Goal: Task Accomplishment & Management: Complete application form

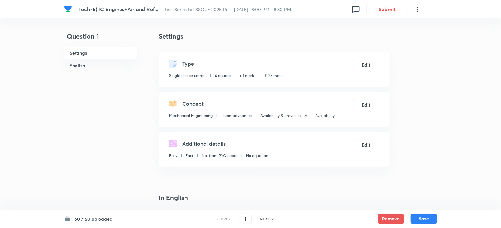
checkbox input "true"
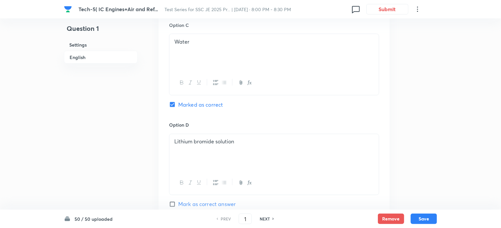
scroll to position [659, 0]
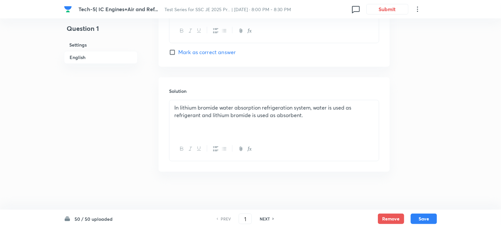
drag, startPoint x: 271, startPoint y: 219, endPoint x: 273, endPoint y: 213, distance: 6.6
click at [272, 219] on div "NEXT" at bounding box center [265, 219] width 17 height 6
type input "2"
checkbox input "false"
checkbox input "true"
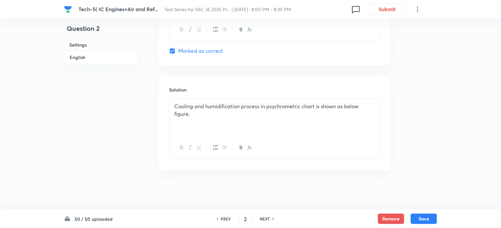
scroll to position [875, 0]
click at [269, 219] on h6 "NEXT" at bounding box center [265, 219] width 10 height 6
type input "3"
checkbox input "false"
checkbox input "true"
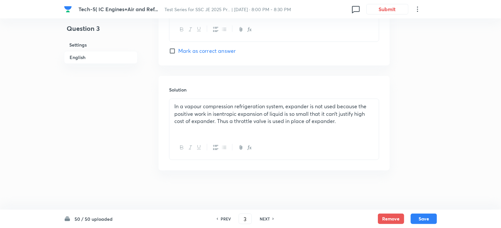
scroll to position [659, 0]
click at [268, 218] on h6 "NEXT" at bounding box center [265, 219] width 10 height 6
type input "4"
checkbox input "false"
checkbox input "true"
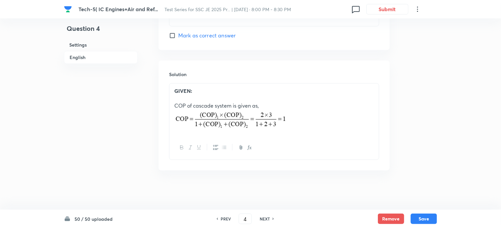
click at [268, 218] on h6 "NEXT" at bounding box center [265, 219] width 10 height 6
type input "5"
checkbox input "false"
checkbox input "true"
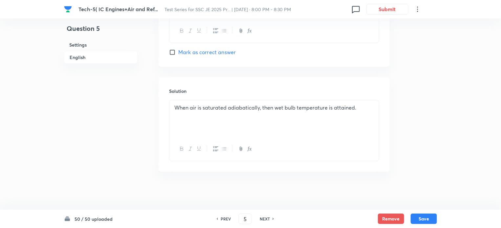
click at [269, 218] on h6 "NEXT" at bounding box center [265, 219] width 10 height 6
type input "6"
checkbox input "false"
checkbox input "true"
click at [269, 218] on h6 "NEXT" at bounding box center [265, 219] width 10 height 6
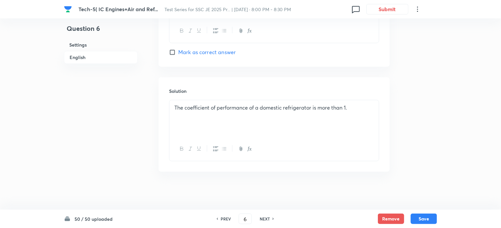
type input "7"
checkbox input "false"
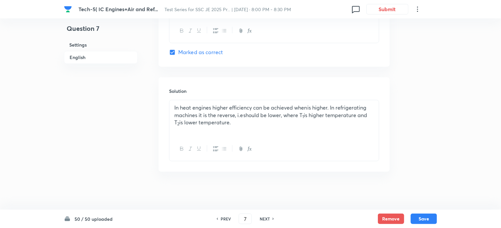
checkbox input "true"
click at [269, 218] on div "NEXT" at bounding box center [265, 219] width 17 height 6
type input "8"
checkbox input "false"
checkbox input "true"
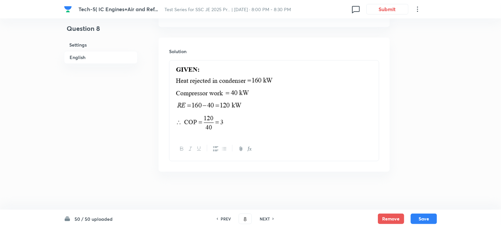
click at [269, 218] on div "NEXT" at bounding box center [265, 219] width 17 height 6
type input "9"
checkbox input "true"
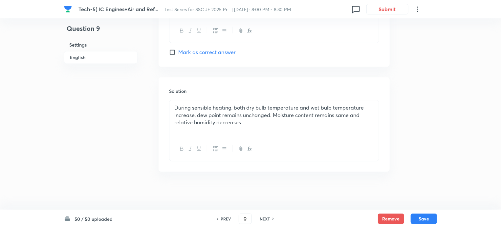
click at [269, 218] on div "NEXT" at bounding box center [265, 219] width 17 height 6
type input "10"
checkbox input "false"
checkbox input "true"
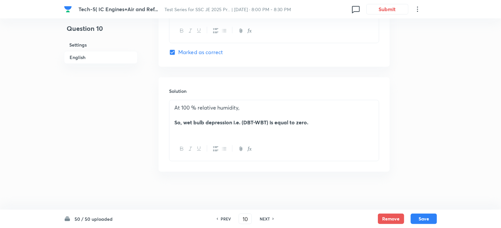
click at [270, 218] on div "NEXT" at bounding box center [265, 219] width 17 height 6
type input "11"
checkbox input "false"
checkbox input "true"
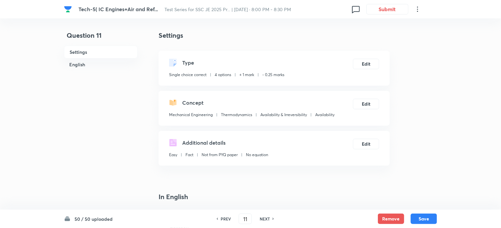
scroll to position [0, 0]
click at [250, 219] on input "11" at bounding box center [245, 218] width 12 height 11
type input "1"
checkbox input "false"
checkbox input "true"
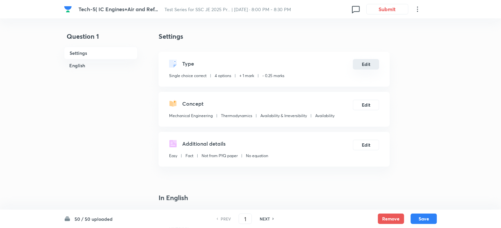
click at [368, 64] on button "Edit" at bounding box center [366, 64] width 26 height 11
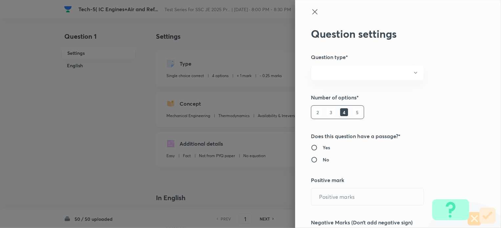
radio input "true"
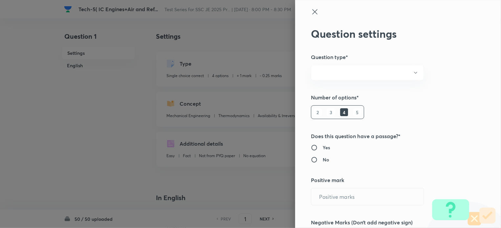
radio input "true"
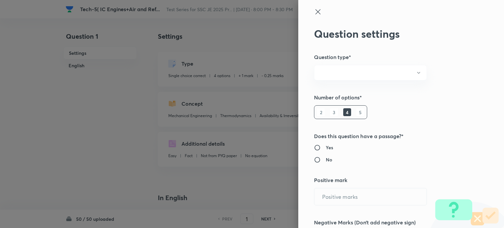
type input "1"
type input "0.25"
type input "Mechanical Engineering"
type input "Thermodynamics"
type input "Availability & Irreversibility"
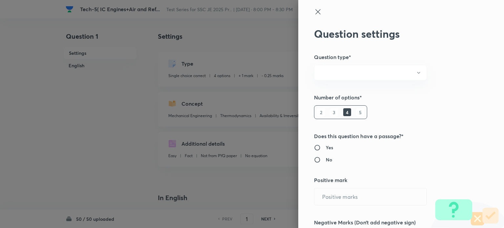
type input "Availability"
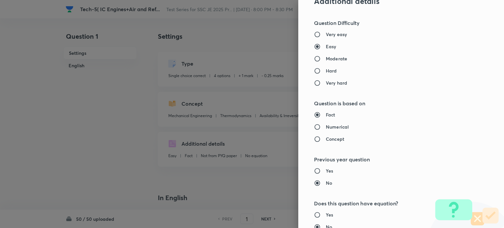
scroll to position [175, 0]
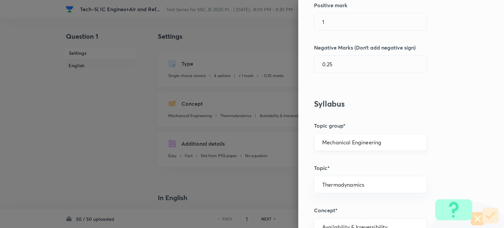
click at [344, 142] on input "Mechanical Engineering" at bounding box center [370, 142] width 96 height 6
click at [353, 159] on li "Mechanical Engineering" at bounding box center [365, 160] width 112 height 12
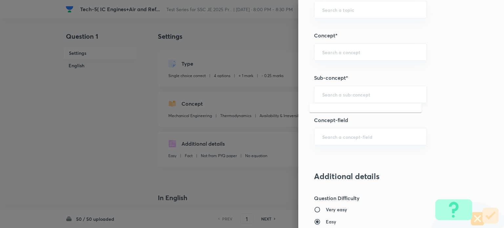
click at [332, 95] on input "text" at bounding box center [370, 94] width 96 height 6
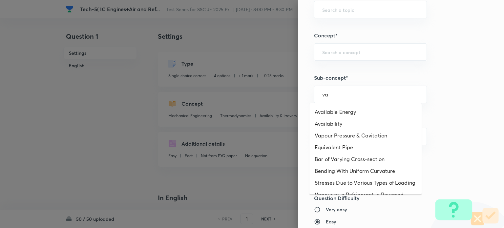
type input "v"
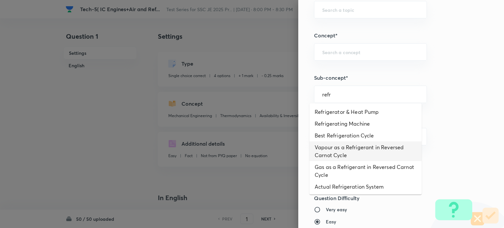
click at [339, 147] on li "Vapour as a Refrigerant in Reversed Carnot Cycle" at bounding box center [365, 151] width 112 height 20
type input "Vapour as a Refrigerant in Reversed Carnot Cycle"
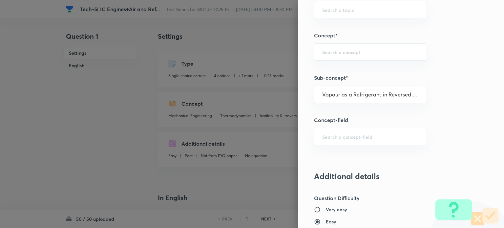
type input "Refrigeration & Air- Conditioning"
type input "RC & Reversed Carnot Cycle"
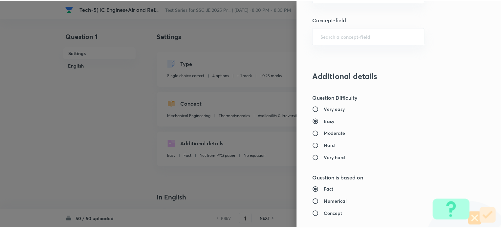
scroll to position [665, 0]
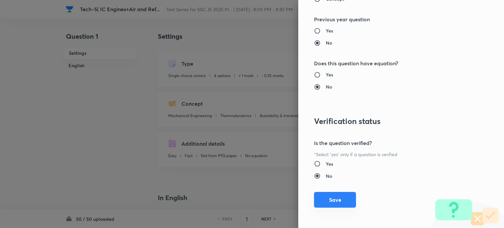
click at [329, 196] on button "Save" at bounding box center [335, 200] width 42 height 16
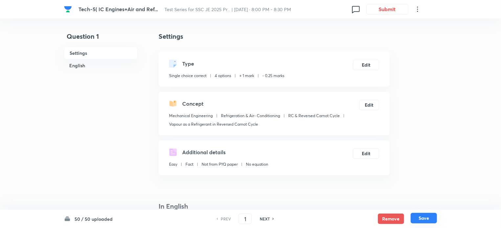
click at [423, 215] on button "Save" at bounding box center [424, 218] width 26 height 11
type input "2"
checkbox input "false"
checkbox input "true"
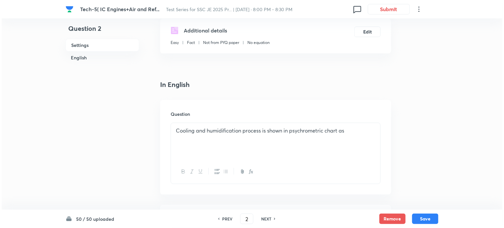
scroll to position [0, 0]
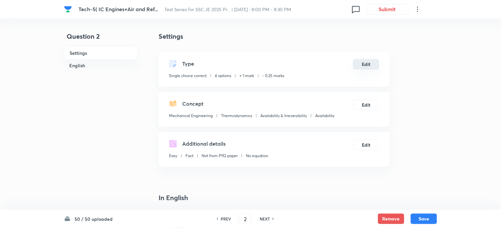
click at [362, 67] on button "Edit" at bounding box center [366, 64] width 26 height 11
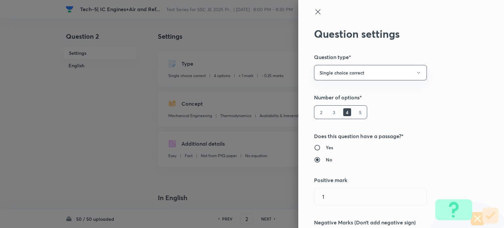
type input "Thermodynamics"
type input "Availability & Irreversibility"
type input "Availability"
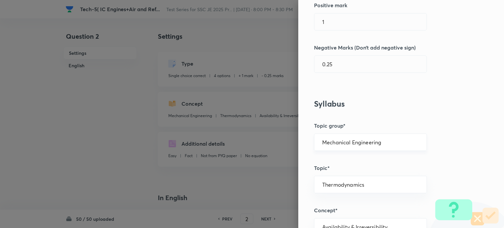
click at [347, 145] on div "Mechanical Engineering ​" at bounding box center [370, 142] width 113 height 17
click at [381, 140] on input "Mechanical Engineering" at bounding box center [370, 142] width 96 height 6
drag, startPoint x: 364, startPoint y: 164, endPoint x: 379, endPoint y: 156, distance: 17.6
click at [364, 162] on li "Mechanical Engineering" at bounding box center [365, 160] width 112 height 12
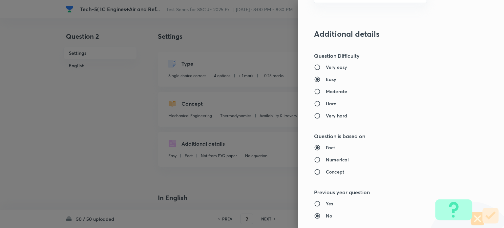
scroll to position [317, 0]
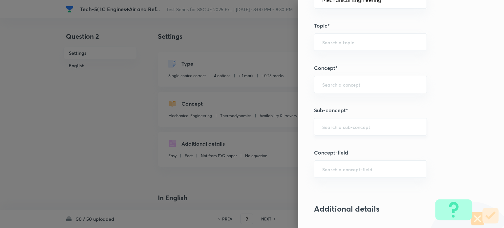
click at [333, 125] on input "text" at bounding box center [370, 127] width 96 height 6
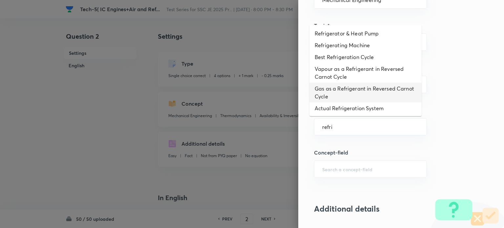
scroll to position [24, 0]
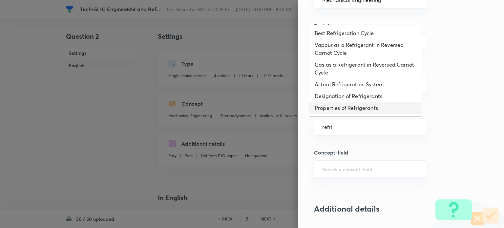
click at [348, 109] on li "Properties of Refrigerants" at bounding box center [365, 108] width 112 height 12
type input "Properties of Refrigerants"
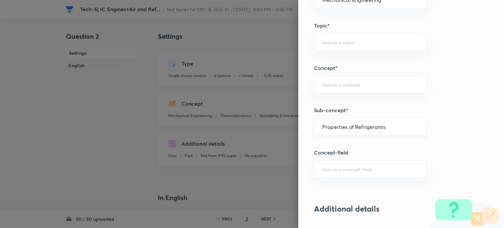
type input "Refrigeration & Air- Conditioning"
type input "Refrigerants"
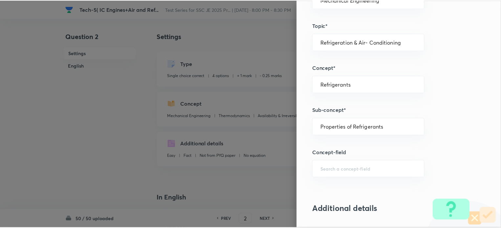
scroll to position [665, 0]
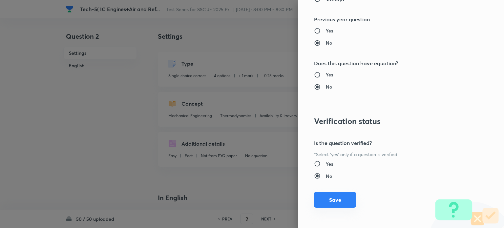
drag, startPoint x: 332, startPoint y: 198, endPoint x: 332, endPoint y: 193, distance: 5.6
click at [332, 199] on button "Save" at bounding box center [335, 200] width 42 height 16
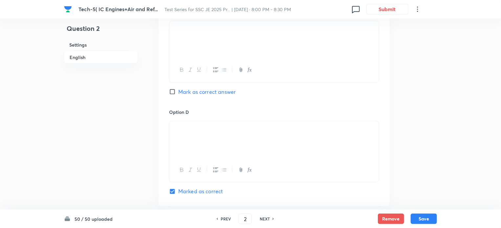
scroll to position [875, 0]
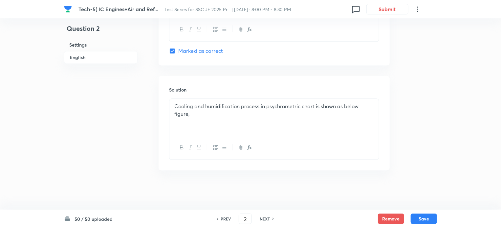
drag, startPoint x: 427, startPoint y: 219, endPoint x: 389, endPoint y: 171, distance: 60.9
click at [427, 218] on button "Save" at bounding box center [424, 219] width 26 height 11
type input "3"
checkbox input "false"
checkbox input "true"
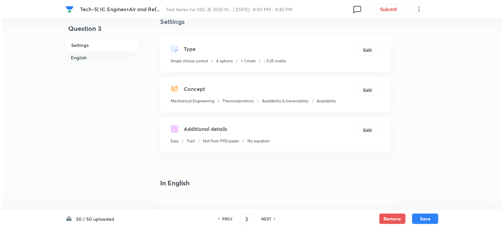
scroll to position [0, 0]
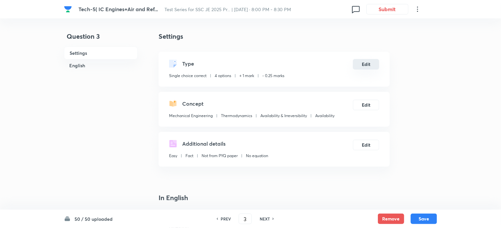
click at [364, 64] on button "Edit" at bounding box center [366, 64] width 26 height 11
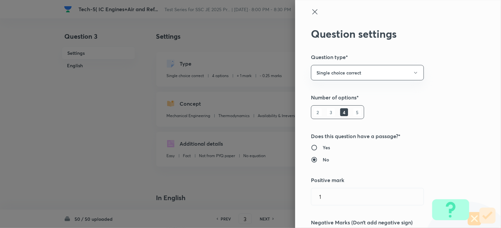
type input "Thermodynamics"
type input "Availability & Irreversibility"
type input "Availability"
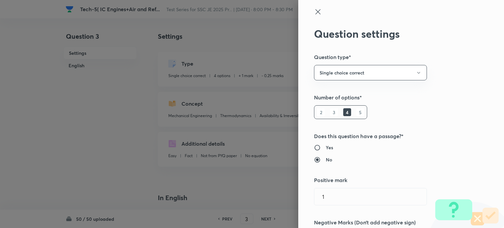
scroll to position [175, 0]
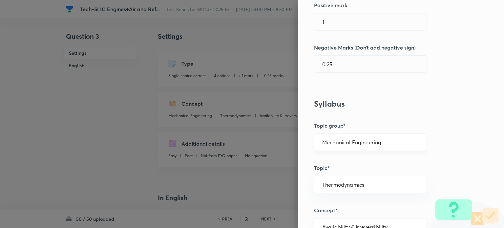
drag, startPoint x: 354, startPoint y: 143, endPoint x: 354, endPoint y: 150, distance: 6.6
click at [354, 143] on input "Mechanical Engineering" at bounding box center [370, 142] width 96 height 6
drag, startPoint x: 352, startPoint y: 158, endPoint x: 454, endPoint y: 111, distance: 113.1
click at [362, 153] on ul "Mechanical Engineering" at bounding box center [365, 160] width 112 height 17
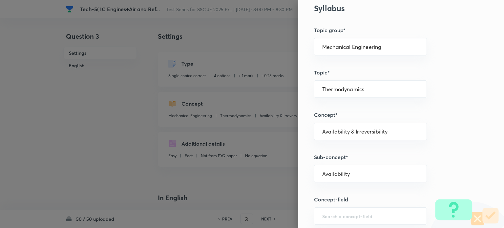
scroll to position [272, 0]
click at [373, 44] on input "Mechanical Engineering" at bounding box center [370, 45] width 96 height 6
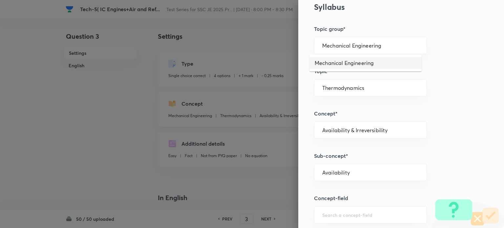
click at [367, 61] on li "Mechanical Engineering" at bounding box center [365, 63] width 112 height 12
click at [346, 172] on input "text" at bounding box center [370, 172] width 96 height 6
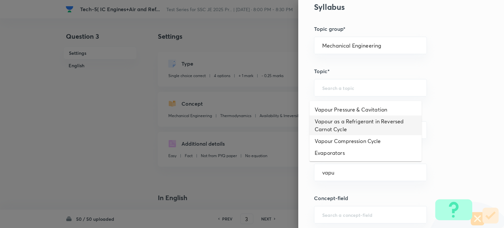
click at [352, 126] on li "Vapour as a Refrigerant in Reversed Carnot Cycle" at bounding box center [365, 126] width 112 height 20
type input "Vapour as a Refrigerant in Reversed Carnot Cycle"
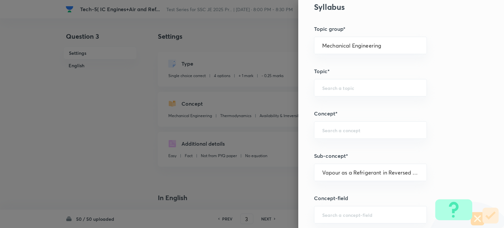
type input "Refrigeration & Air- Conditioning"
type input "RC & Reversed Carnot Cycle"
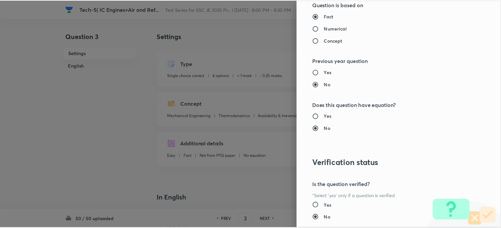
scroll to position [665, 0]
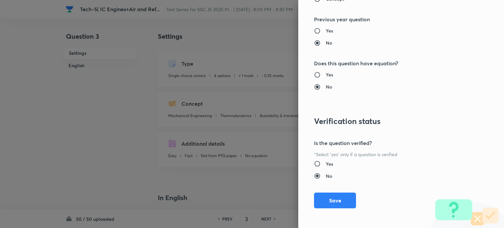
drag, startPoint x: 336, startPoint y: 202, endPoint x: 305, endPoint y: 143, distance: 66.2
click at [336, 202] on button "Save" at bounding box center [335, 201] width 42 height 16
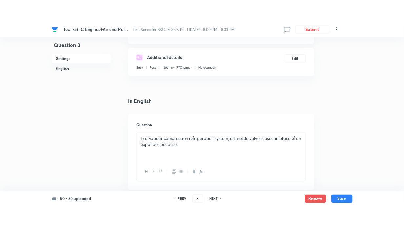
scroll to position [0, 0]
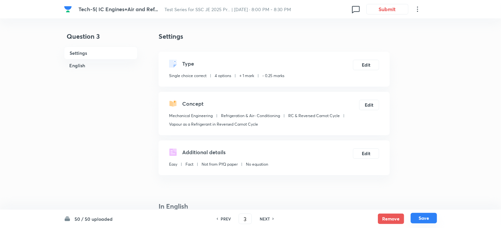
drag, startPoint x: 432, startPoint y: 221, endPoint x: 423, endPoint y: 210, distance: 13.5
click at [431, 221] on button "Save" at bounding box center [424, 218] width 26 height 11
type input "4"
checkbox input "false"
checkbox input "true"
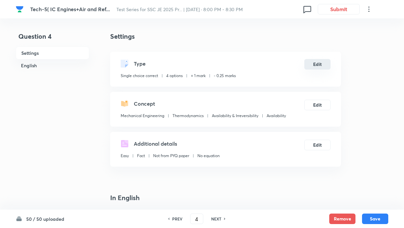
click at [316, 61] on button "Edit" at bounding box center [318, 64] width 26 height 11
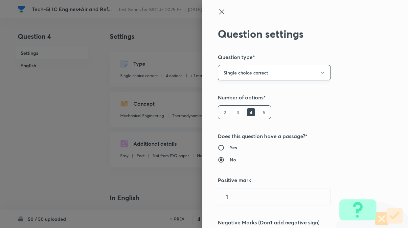
type input "Thermodynamics"
type input "Availability & Irreversibility"
type input "Availability"
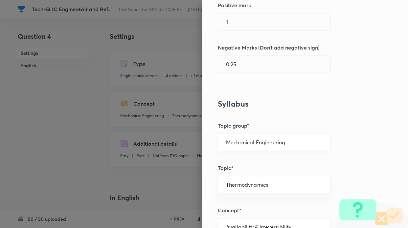
click at [261, 142] on input "Mechanical Engineering" at bounding box center [274, 142] width 96 height 6
click at [259, 157] on li "Mechanical Engineering" at bounding box center [269, 160] width 112 height 12
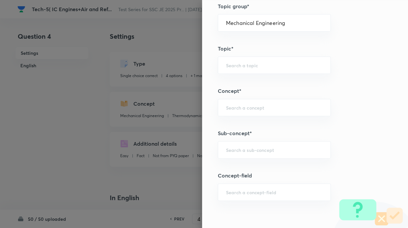
scroll to position [296, 0]
click at [247, 151] on div "​" at bounding box center [274, 148] width 113 height 17
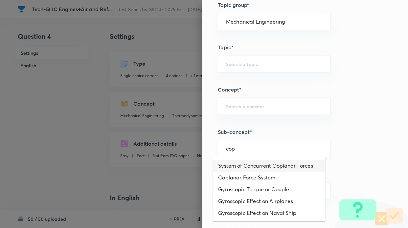
click at [238, 145] on input "cop" at bounding box center [274, 148] width 96 height 6
type input "c"
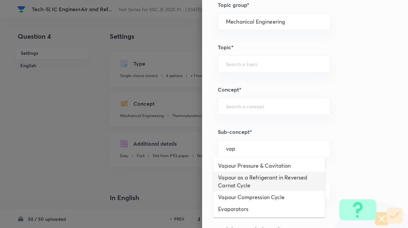
click at [245, 182] on li "Vapour as a Refrigerant in Reversed Carnot Cycle" at bounding box center [269, 182] width 112 height 20
type input "Vapour as a Refrigerant in Reversed Carnot Cycle"
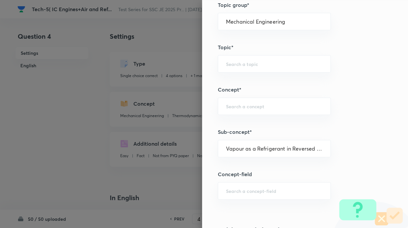
type input "Refrigeration & Air- Conditioning"
type input "RC & Reversed Carnot Cycle"
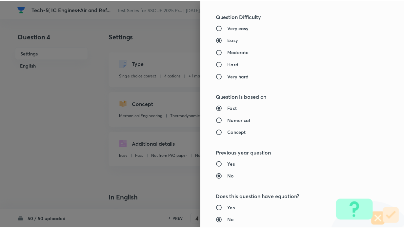
scroll to position [665, 0]
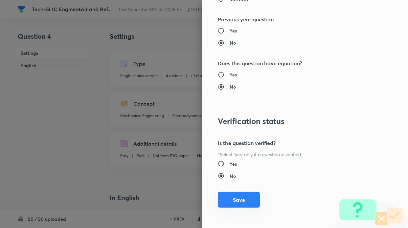
click at [243, 200] on button "Save" at bounding box center [239, 200] width 42 height 16
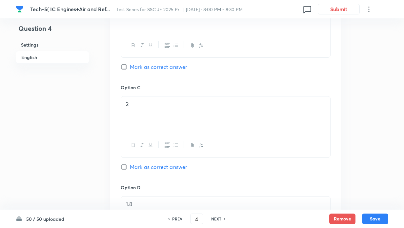
scroll to position [698, 0]
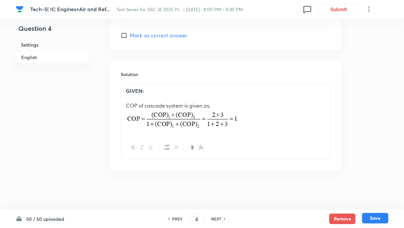
click at [376, 218] on button "Save" at bounding box center [375, 218] width 26 height 11
type input "5"
checkbox input "false"
checkbox input "true"
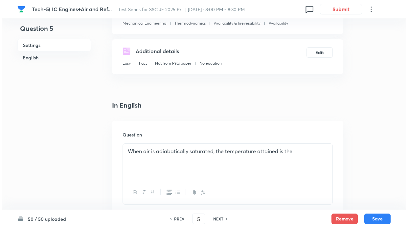
scroll to position [0, 0]
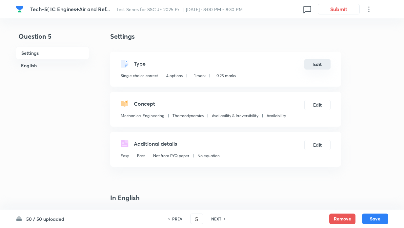
click at [317, 61] on button "Edit" at bounding box center [318, 64] width 26 height 11
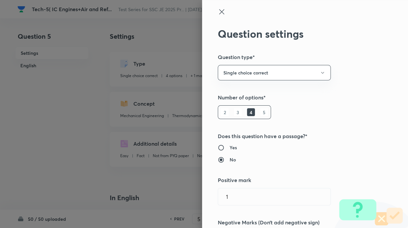
type input "Thermodynamics"
type input "Availability & Irreversibility"
type input "Availability"
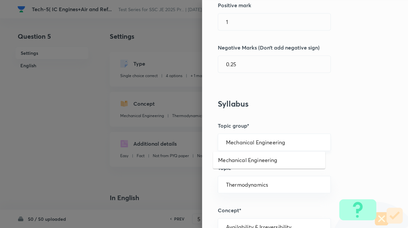
drag, startPoint x: 284, startPoint y: 138, endPoint x: 279, endPoint y: 144, distance: 6.8
click at [284, 139] on input "Mechanical Engineering" at bounding box center [274, 142] width 96 height 6
drag, startPoint x: 273, startPoint y: 161, endPoint x: 332, endPoint y: 116, distance: 73.8
click at [274, 158] on li "Mechanical Engineering" at bounding box center [269, 160] width 112 height 12
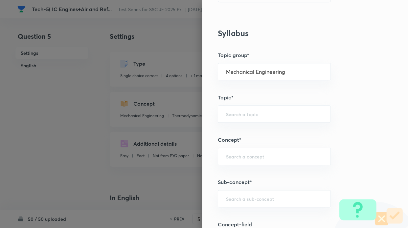
scroll to position [240, 0]
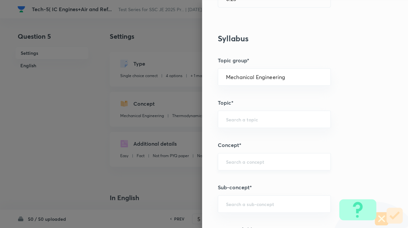
click at [246, 164] on div "​" at bounding box center [274, 161] width 113 height 17
click at [248, 204] on input "text" at bounding box center [274, 204] width 96 height 6
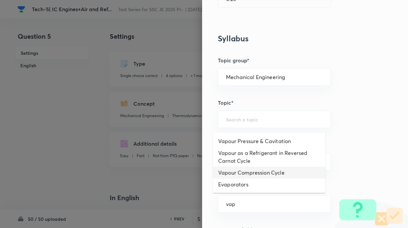
click at [246, 173] on li "Vapour Compression Cycle" at bounding box center [269, 173] width 112 height 12
type input "Vapour Compression Cycle"
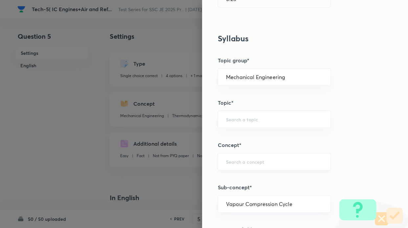
type input "Refrigeration & Air- Conditioning"
type input "Vapour Compression System"
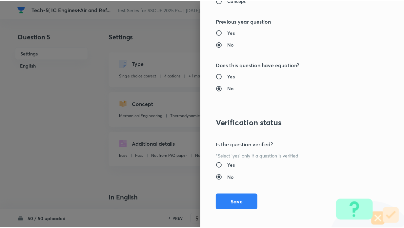
scroll to position [665, 0]
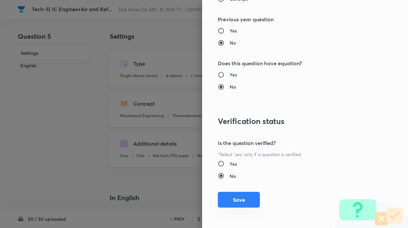
drag, startPoint x: 242, startPoint y: 200, endPoint x: 243, endPoint y: 195, distance: 5.9
click at [242, 200] on button "Save" at bounding box center [239, 200] width 42 height 16
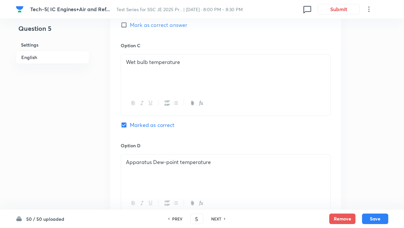
scroll to position [668, 0]
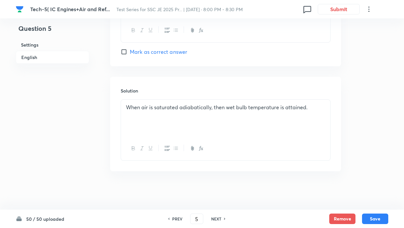
drag, startPoint x: 377, startPoint y: 220, endPoint x: 403, endPoint y: 207, distance: 29.1
click at [377, 219] on button "Save" at bounding box center [375, 219] width 26 height 11
type input "6"
checkbox input "false"
checkbox input "true"
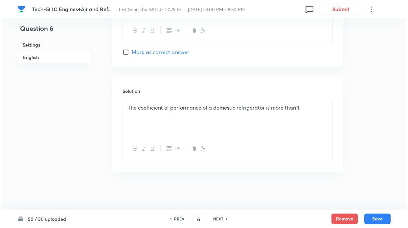
scroll to position [0, 0]
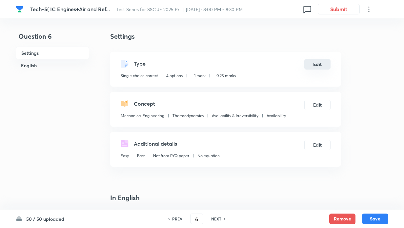
click at [317, 66] on button "Edit" at bounding box center [318, 64] width 26 height 11
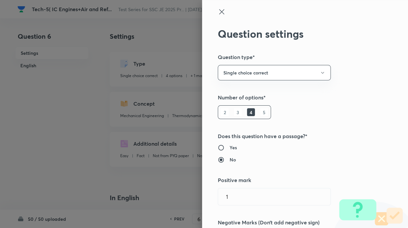
type input "Thermodynamics"
type input "Availability & Irreversibility"
type input "Availability"
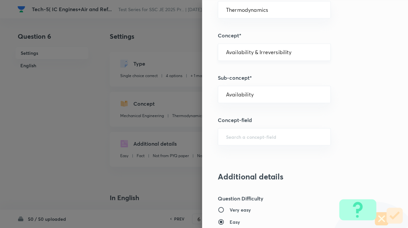
scroll to position [175, 0]
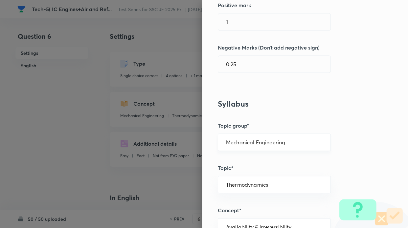
click at [282, 142] on input "Mechanical Engineering" at bounding box center [274, 142] width 96 height 6
click at [277, 158] on li "Mechanical Engineering" at bounding box center [269, 160] width 112 height 12
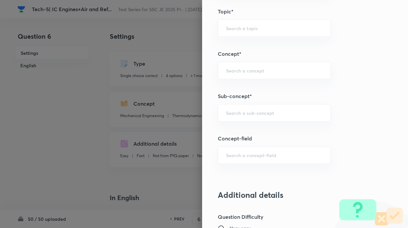
scroll to position [335, 0]
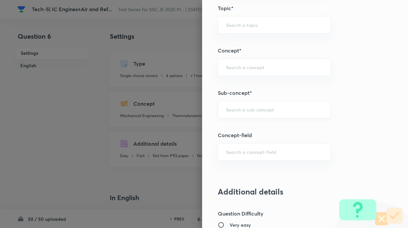
click at [255, 110] on input "text" at bounding box center [274, 109] width 96 height 6
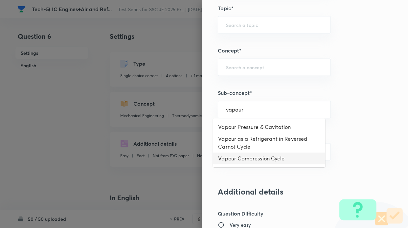
click at [259, 162] on li "Vapour Compression Cycle" at bounding box center [269, 159] width 112 height 12
type input "Vapour Compression Cycle"
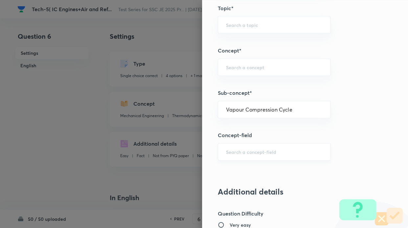
type input "Refrigeration & Air- Conditioning"
type input "Vapour Compression System"
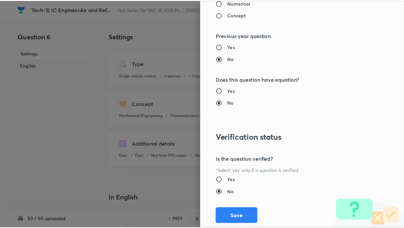
scroll to position [665, 0]
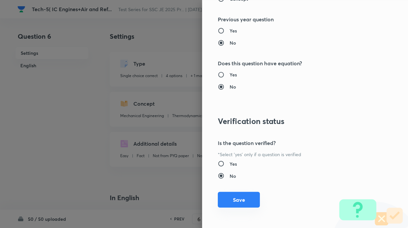
drag, startPoint x: 243, startPoint y: 203, endPoint x: 272, endPoint y: 160, distance: 52.4
click at [243, 203] on button "Save" at bounding box center [239, 200] width 42 height 16
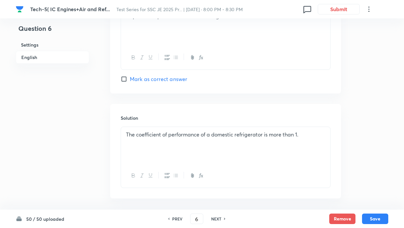
scroll to position [668, 0]
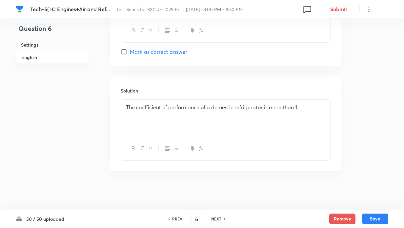
drag, startPoint x: 381, startPoint y: 220, endPoint x: 377, endPoint y: 198, distance: 22.7
click at [381, 220] on button "Save" at bounding box center [375, 219] width 26 height 11
type input "7"
checkbox input "false"
checkbox input "true"
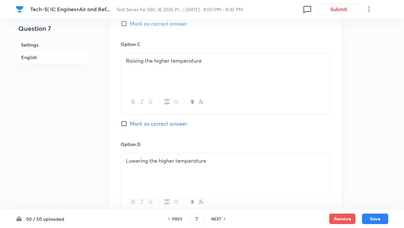
scroll to position [663, 0]
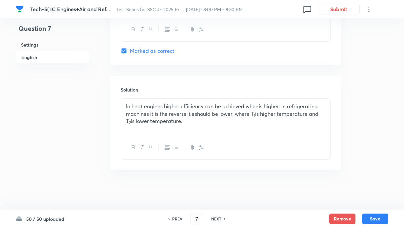
click at [225, 219] on icon at bounding box center [225, 218] width 2 height 3
type input "8"
checkbox input "false"
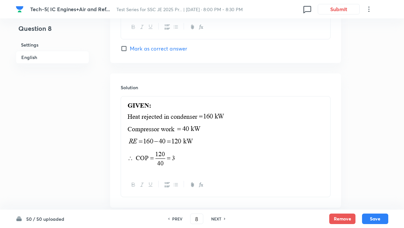
checkbox input "true"
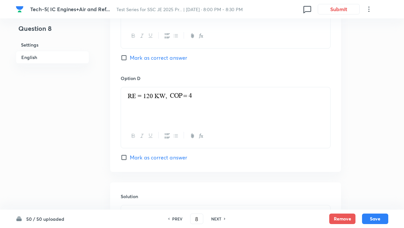
scroll to position [699, 0]
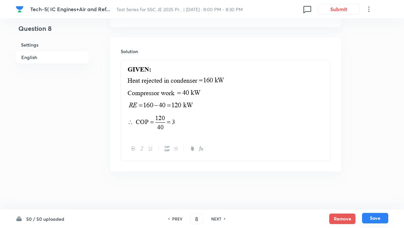
click at [374, 218] on button "Save" at bounding box center [375, 218] width 26 height 11
type input "9"
checkbox input "true"
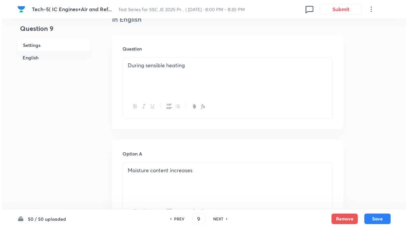
scroll to position [0, 0]
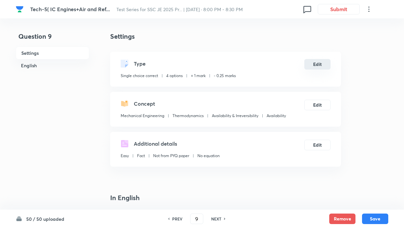
click at [319, 65] on button "Edit" at bounding box center [318, 64] width 26 height 11
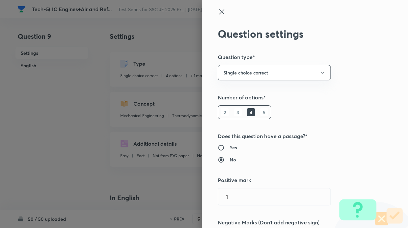
scroll to position [175, 0]
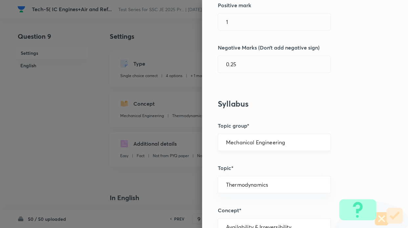
drag, startPoint x: 250, startPoint y: 137, endPoint x: 250, endPoint y: 143, distance: 5.9
click at [250, 137] on div "Mechanical Engineering ​" at bounding box center [274, 142] width 113 height 17
click at [268, 144] on input "Mechanical Engineering" at bounding box center [274, 142] width 96 height 6
click at [265, 158] on li "Mechanical Engineering" at bounding box center [269, 160] width 112 height 12
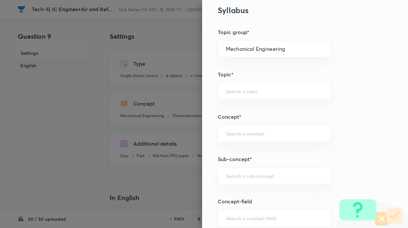
scroll to position [270, 0]
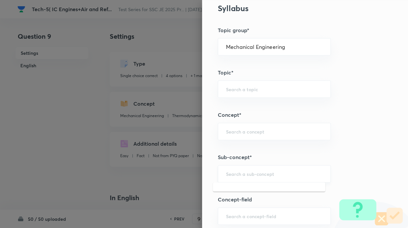
click at [253, 172] on input "text" at bounding box center [274, 174] width 96 height 6
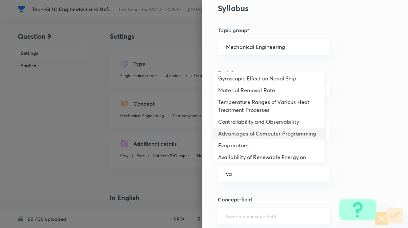
scroll to position [0, 0]
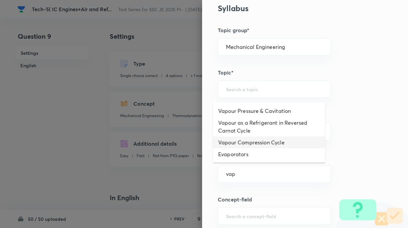
drag, startPoint x: 243, startPoint y: 142, endPoint x: 242, endPoint y: 148, distance: 5.9
click at [243, 143] on li "Vapour Compression Cycle" at bounding box center [269, 143] width 112 height 12
type input "Vapour Compression Cycle"
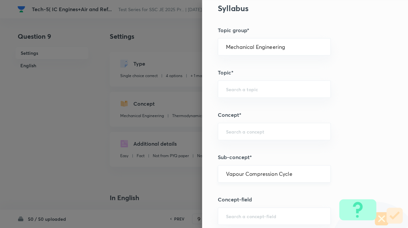
type input "Refrigeration & Air- Conditioning"
type input "Vapour Compression System"
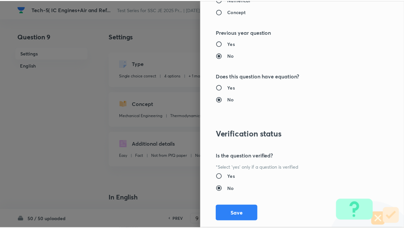
scroll to position [665, 0]
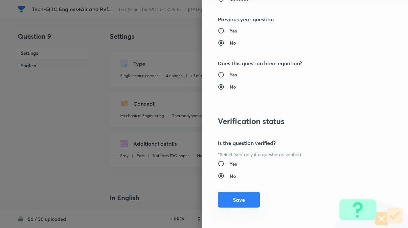
click at [228, 202] on button "Save" at bounding box center [239, 200] width 42 height 16
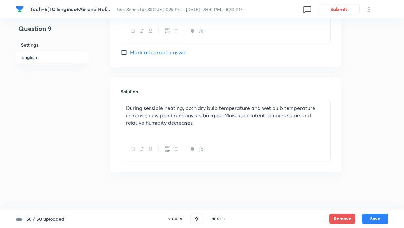
scroll to position [668, 0]
click at [375, 217] on button "Save" at bounding box center [375, 218] width 26 height 11
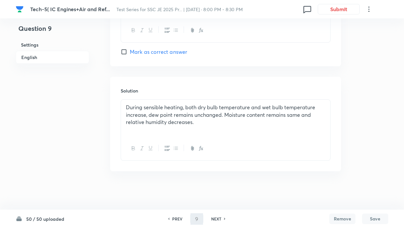
type input "10"
checkbox input "false"
checkbox input "true"
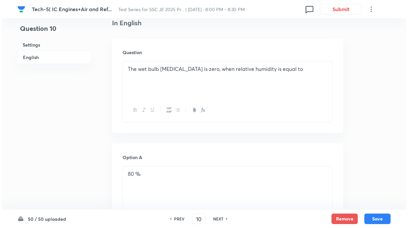
scroll to position [0, 0]
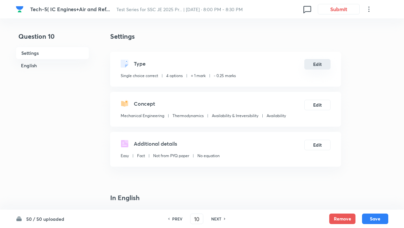
click at [312, 65] on button "Edit" at bounding box center [318, 64] width 26 height 11
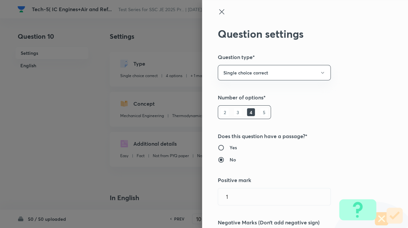
scroll to position [175, 0]
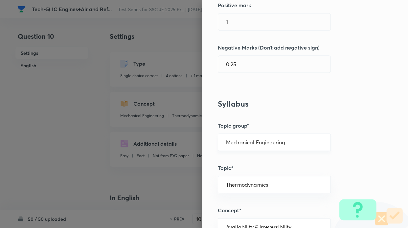
click at [262, 140] on input "Mechanical Engineering" at bounding box center [274, 142] width 96 height 6
click at [259, 158] on li "Mechanical Engineering" at bounding box center [269, 160] width 112 height 12
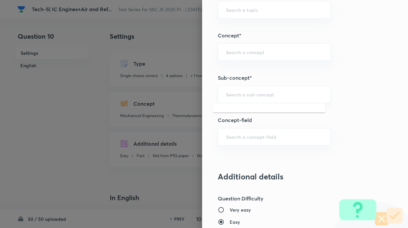
click at [251, 96] on input "text" at bounding box center [274, 94] width 96 height 6
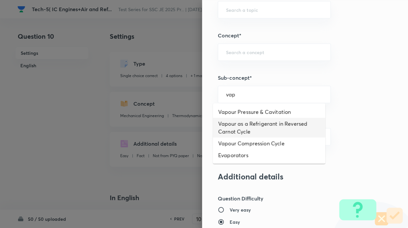
click at [252, 125] on li "Vapour as a Refrigerant in Reversed Carnot Cycle" at bounding box center [269, 128] width 112 height 20
type input "Vapour as a Refrigerant in Reversed Carnot Cycle"
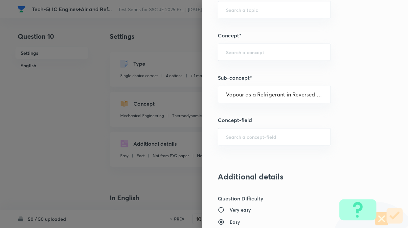
type input "Refrigeration & Air- Conditioning"
type input "RC & Reversed Carnot Cycle"
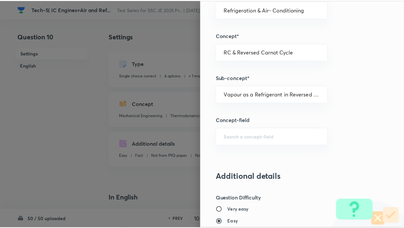
scroll to position [665, 0]
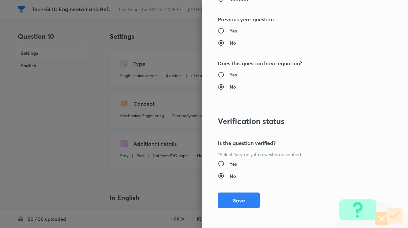
drag, startPoint x: 242, startPoint y: 198, endPoint x: 250, endPoint y: 169, distance: 30.7
click at [243, 197] on button "Save" at bounding box center [239, 201] width 42 height 16
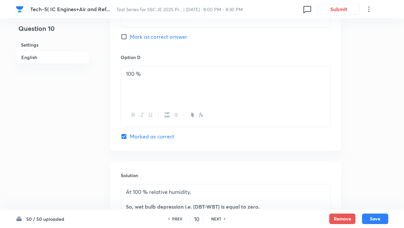
scroll to position [668, 0]
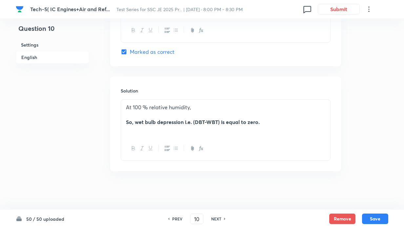
drag, startPoint x: 376, startPoint y: 218, endPoint x: 376, endPoint y: 206, distance: 12.1
click at [376, 217] on button "Save" at bounding box center [375, 219] width 26 height 11
type input "11"
checkbox input "false"
checkbox input "true"
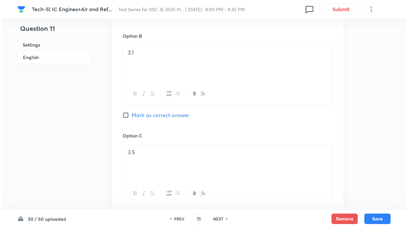
scroll to position [0, 0]
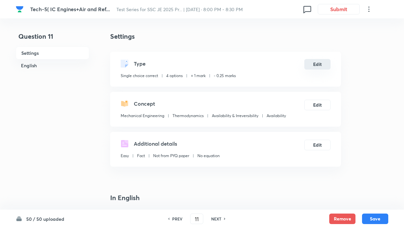
click at [315, 66] on button "Edit" at bounding box center [318, 64] width 26 height 11
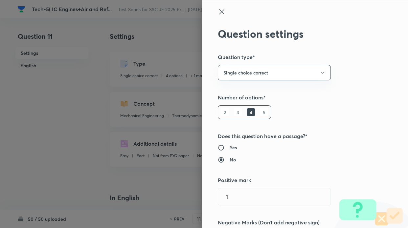
type input "Thermodynamics"
type input "Availability & Irreversibility"
type input "Availability"
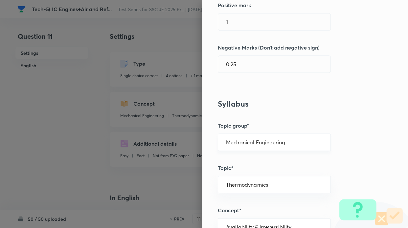
drag, startPoint x: 242, startPoint y: 138, endPoint x: 243, endPoint y: 144, distance: 6.2
click at [242, 138] on div "Mechanical Engineering ​" at bounding box center [274, 142] width 113 height 17
click at [247, 145] on div "Mechanical Engineering ​" at bounding box center [274, 142] width 113 height 17
drag, startPoint x: 290, startPoint y: 142, endPoint x: 277, endPoint y: 148, distance: 14.6
click at [290, 142] on input "Mechanical Engineering" at bounding box center [274, 142] width 96 height 6
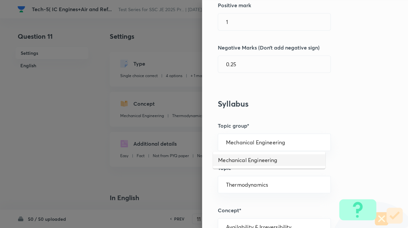
drag, startPoint x: 270, startPoint y: 159, endPoint x: 361, endPoint y: 101, distance: 107.7
click at [275, 151] on div "Mechanical Engineering" at bounding box center [269, 160] width 112 height 20
click at [261, 141] on input "Mechanical Engineering" at bounding box center [274, 142] width 96 height 6
drag, startPoint x: 267, startPoint y: 159, endPoint x: 313, endPoint y: 120, distance: 60.6
click at [267, 158] on li "Mechanical Engineering" at bounding box center [269, 160] width 112 height 12
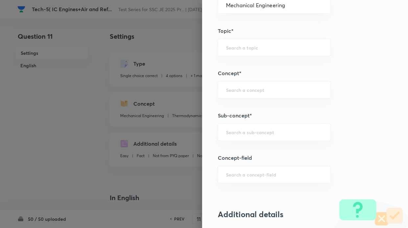
scroll to position [316, 0]
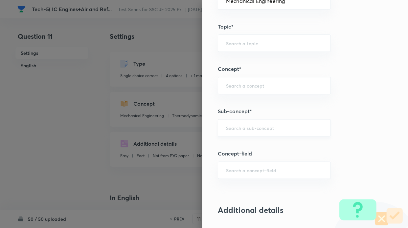
click at [251, 123] on div "​" at bounding box center [274, 127] width 113 height 17
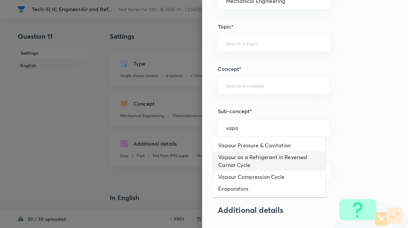
click at [251, 156] on li "Vapour as a Refrigerant in Reversed Carnot Cycle" at bounding box center [269, 161] width 112 height 20
type input "Vapour as a Refrigerant in Reversed Carnot Cycle"
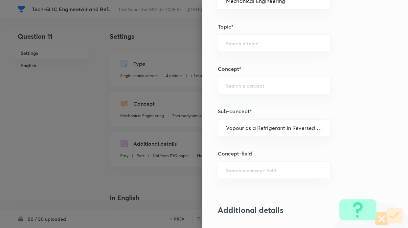
type input "Refrigeration & Air- Conditioning"
type input "RC & Reversed Carnot Cycle"
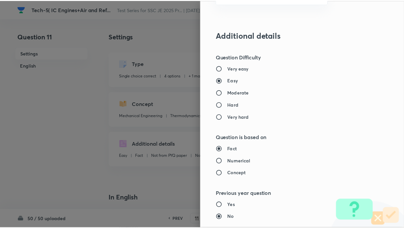
scroll to position [665, 0]
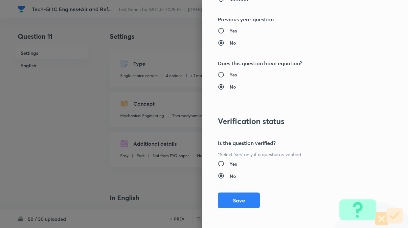
drag, startPoint x: 248, startPoint y: 195, endPoint x: 251, endPoint y: 185, distance: 10.5
click at [248, 195] on button "Save" at bounding box center [239, 201] width 42 height 16
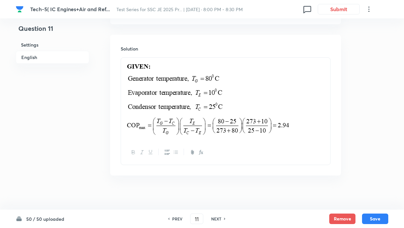
scroll to position [714, 0]
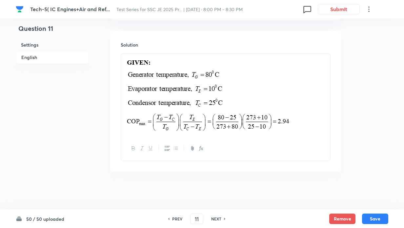
drag, startPoint x: 377, startPoint y: 218, endPoint x: 384, endPoint y: 198, distance: 21.4
click at [377, 217] on button "Save" at bounding box center [375, 219] width 26 height 11
type input "12"
checkbox input "false"
checkbox input "true"
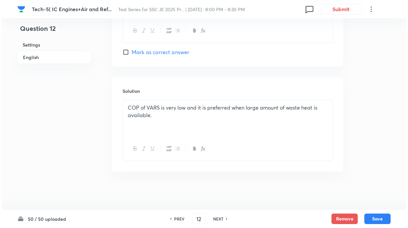
scroll to position [0, 0]
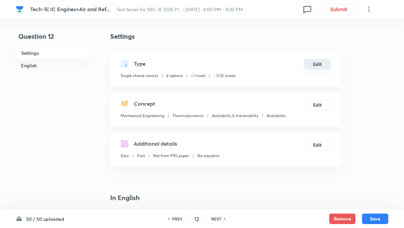
click at [320, 65] on button "Edit" at bounding box center [318, 64] width 26 height 11
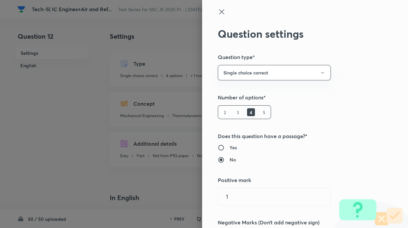
scroll to position [175, 0]
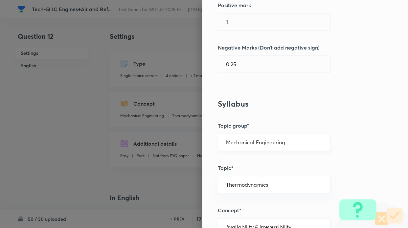
click at [257, 142] on input "Mechanical Engineering" at bounding box center [274, 142] width 96 height 6
drag, startPoint x: 260, startPoint y: 161, endPoint x: 273, endPoint y: 151, distance: 16.7
click at [261, 161] on li "Mechanical Engineering" at bounding box center [269, 160] width 112 height 12
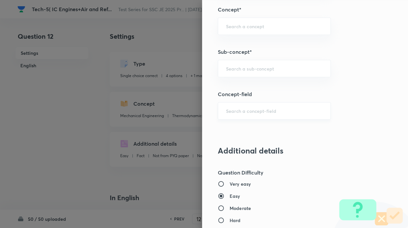
scroll to position [376, 0]
click at [232, 68] on input "text" at bounding box center [274, 68] width 96 height 6
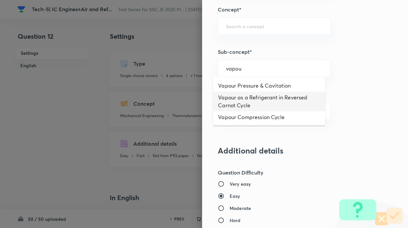
click at [228, 97] on li "Vapour as a Refrigerant in Reversed Carnot Cycle" at bounding box center [269, 102] width 112 height 20
type input "Vapour as a Refrigerant in Reversed Carnot Cycle"
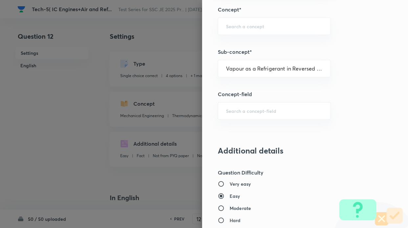
type input "Refrigeration & Air- Conditioning"
type input "RC & Reversed Carnot Cycle"
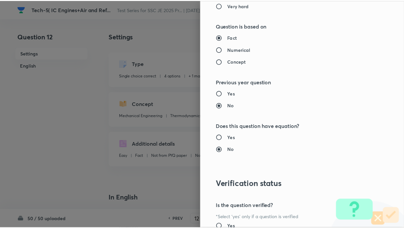
scroll to position [665, 0]
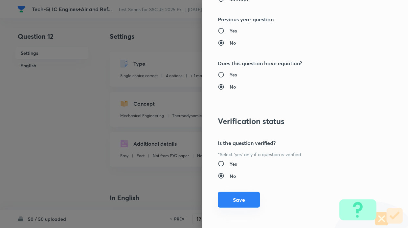
drag, startPoint x: 245, startPoint y: 202, endPoint x: 249, endPoint y: 185, distance: 16.8
click at [245, 201] on button "Save" at bounding box center [239, 200] width 42 height 16
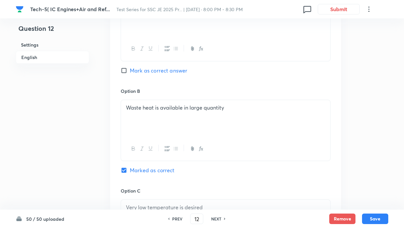
scroll to position [668, 0]
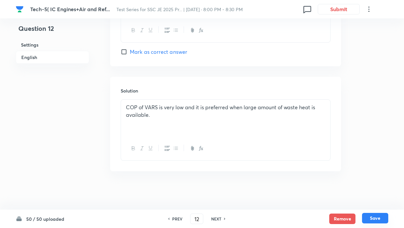
click at [379, 219] on button "Save" at bounding box center [375, 218] width 26 height 11
type input "13"
checkbox input "false"
checkbox input "true"
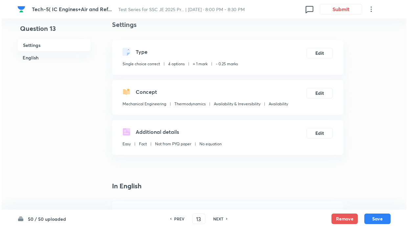
scroll to position [0, 0]
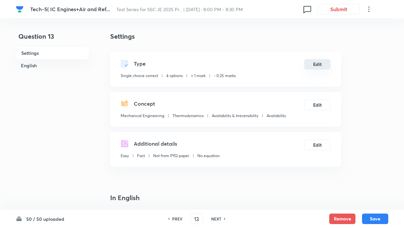
click at [313, 64] on button "Edit" at bounding box center [318, 64] width 26 height 11
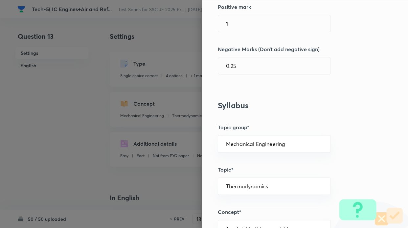
scroll to position [175, 0]
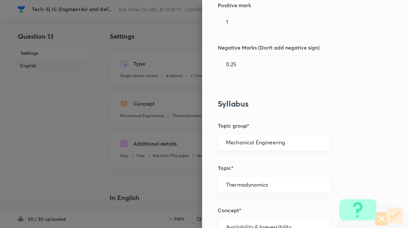
click at [271, 139] on input "Mechanical Engineering" at bounding box center [274, 142] width 96 height 6
drag, startPoint x: 267, startPoint y: 158, endPoint x: 271, endPoint y: 152, distance: 6.6
click at [267, 157] on li "Mechanical Engineering" at bounding box center [269, 160] width 112 height 12
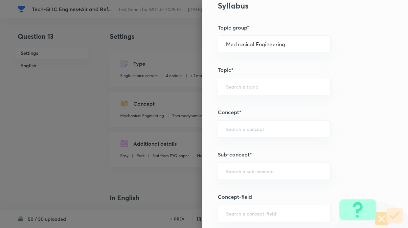
scroll to position [274, 0]
click at [264, 170] on input "text" at bounding box center [274, 170] width 96 height 6
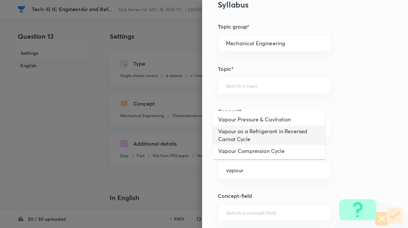
click at [267, 133] on li "Vapour as a Refrigerant in Reversed Carnot Cycle" at bounding box center [269, 135] width 112 height 20
type input "Vapour as a Refrigerant in Reversed Carnot Cycle"
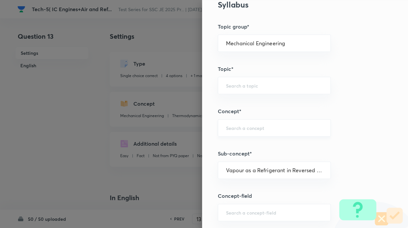
type input "Refrigeration & Air- Conditioning"
type input "RC & Reversed Carnot Cycle"
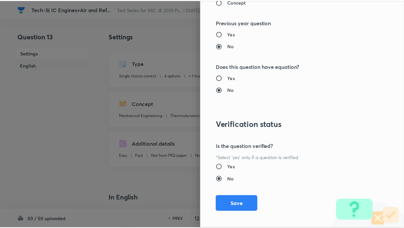
scroll to position [665, 0]
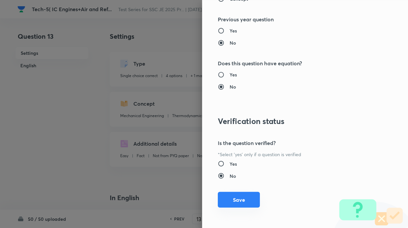
click at [252, 197] on button "Save" at bounding box center [239, 200] width 42 height 16
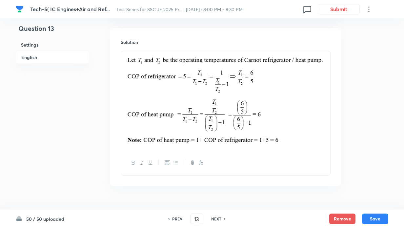
scroll to position [731, 0]
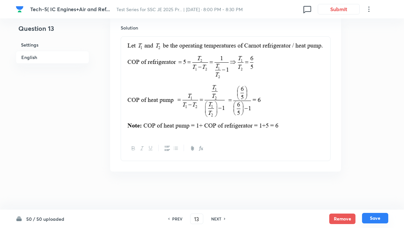
click at [382, 219] on button "Save" at bounding box center [375, 218] width 26 height 11
type input "14"
checkbox input "false"
checkbox input "true"
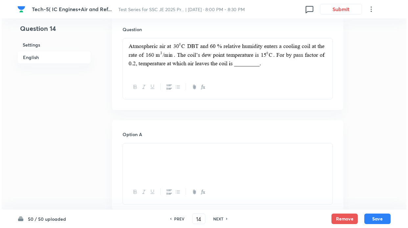
scroll to position [0, 0]
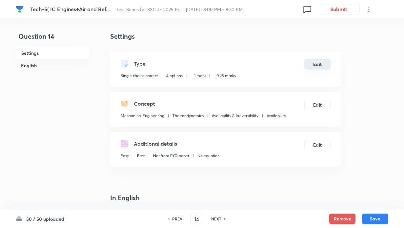
click at [313, 63] on button "Edit" at bounding box center [318, 64] width 26 height 11
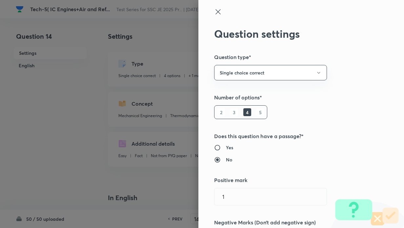
type input "Thermodynamics"
type input "Availability & Irreversibility"
type input "Availability"
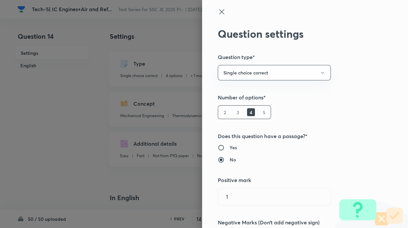
scroll to position [175, 0]
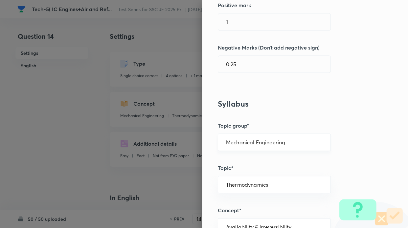
click at [264, 141] on input "Mechanical Engineering" at bounding box center [274, 142] width 96 height 6
drag, startPoint x: 266, startPoint y: 158, endPoint x: 335, endPoint y: 126, distance: 76.0
click at [266, 158] on li "Mechanical Engineering" at bounding box center [269, 160] width 112 height 12
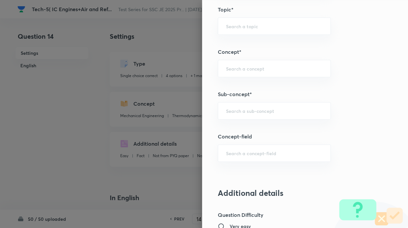
scroll to position [335, 0]
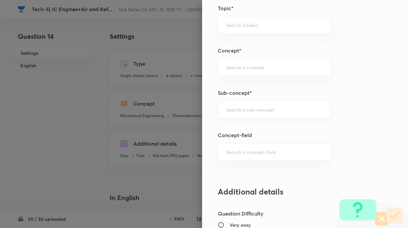
click at [247, 111] on input "text" at bounding box center [274, 109] width 96 height 6
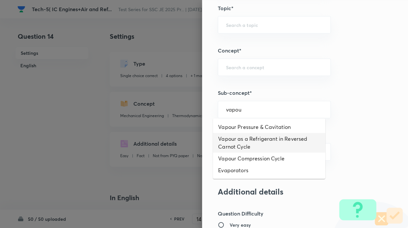
click at [259, 136] on li "Vapour as a Refrigerant in Reversed Carnot Cycle" at bounding box center [269, 143] width 112 height 20
type input "Vapour as a Refrigerant in Reversed Carnot Cycle"
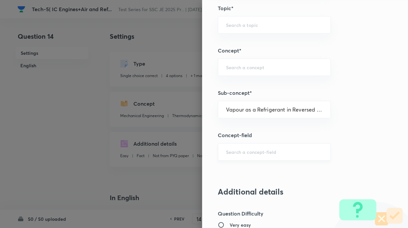
type input "Refrigeration & Air- Conditioning"
type input "RC & Reversed Carnot Cycle"
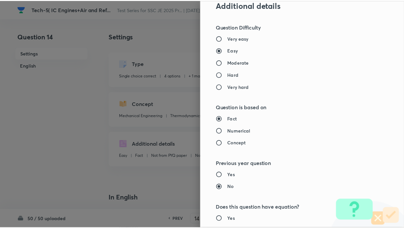
scroll to position [665, 0]
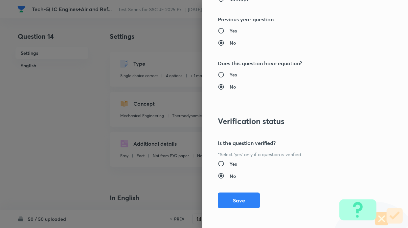
drag, startPoint x: 242, startPoint y: 197, endPoint x: 260, endPoint y: 180, distance: 24.6
click at [244, 194] on button "Save" at bounding box center [239, 201] width 42 height 16
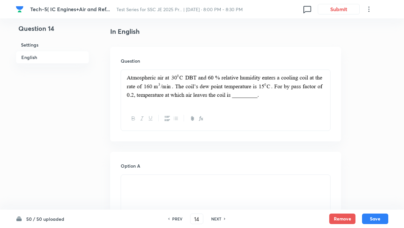
scroll to position [350, 0]
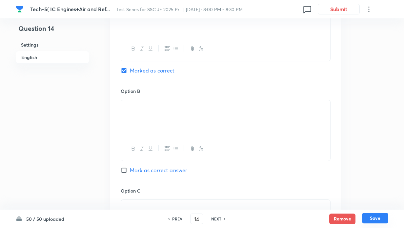
drag, startPoint x: 373, startPoint y: 218, endPoint x: 346, endPoint y: 153, distance: 70.0
click at [374, 217] on button "Save" at bounding box center [375, 219] width 26 height 11
type input "15"
checkbox input "false"
checkbox input "true"
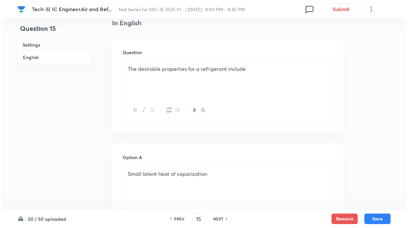
scroll to position [0, 0]
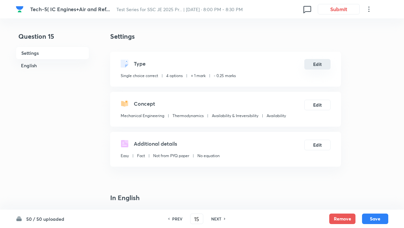
click at [319, 65] on button "Edit" at bounding box center [318, 64] width 26 height 11
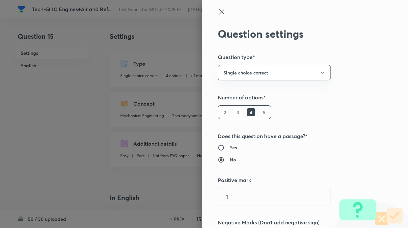
scroll to position [175, 0]
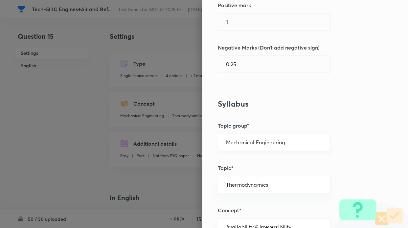
click at [282, 141] on input "Mechanical Engineering" at bounding box center [274, 142] width 96 height 6
click at [275, 159] on li "Mechanical Engineering" at bounding box center [269, 160] width 112 height 12
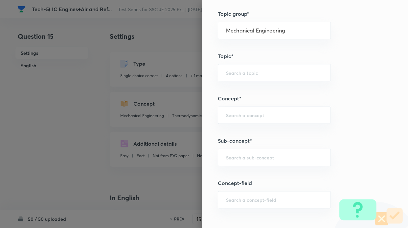
scroll to position [296, 0]
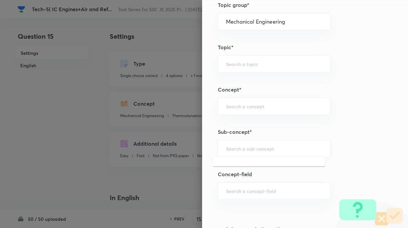
click at [258, 147] on input "text" at bounding box center [274, 148] width 96 height 6
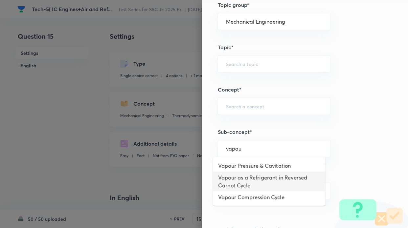
click at [258, 176] on li "Vapour as a Refrigerant in Reversed Carnot Cycle" at bounding box center [269, 182] width 112 height 20
type input "Vapour as a Refrigerant in Reversed Carnot Cycle"
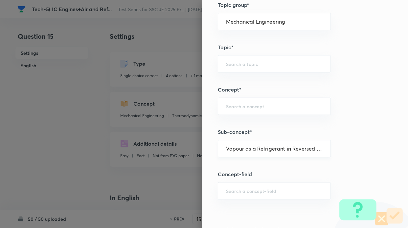
type input "Refrigeration & Air- Conditioning"
type input "RC & Reversed Carnot Cycle"
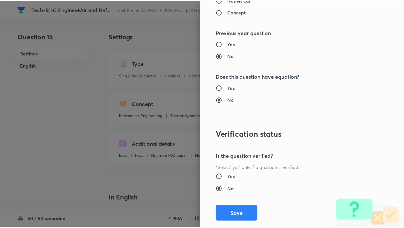
scroll to position [665, 0]
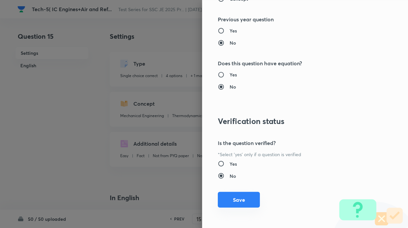
drag, startPoint x: 243, startPoint y: 202, endPoint x: 245, endPoint y: 197, distance: 5.9
click at [243, 201] on button "Save" at bounding box center [239, 200] width 42 height 16
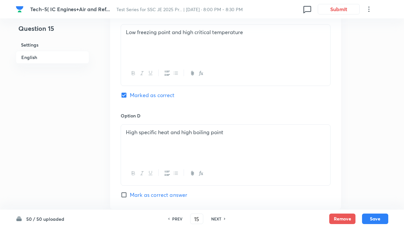
scroll to position [684, 0]
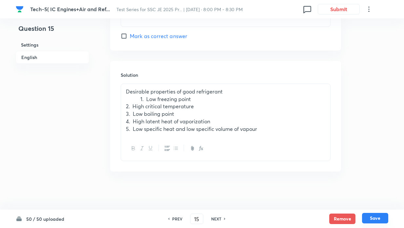
click at [382, 218] on button "Save" at bounding box center [375, 218] width 26 height 11
type input "16"
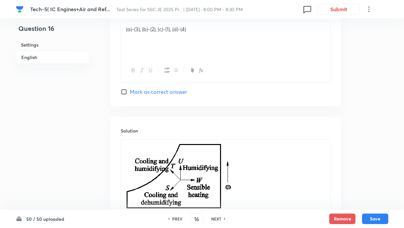
checkbox input "true"
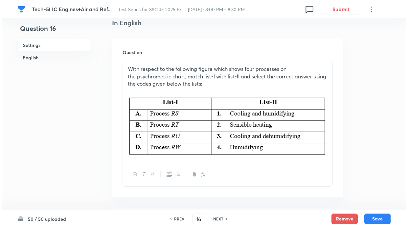
scroll to position [0, 0]
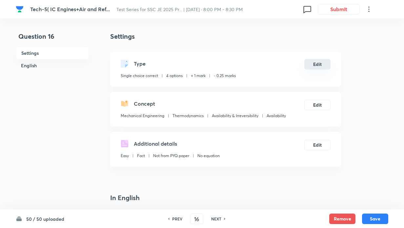
click at [319, 65] on button "Edit" at bounding box center [318, 64] width 26 height 11
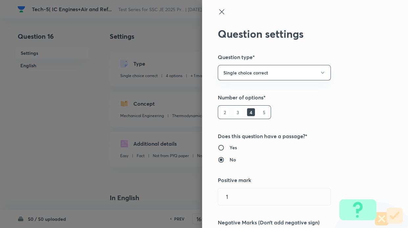
scroll to position [175, 0]
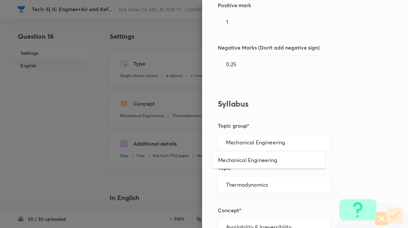
click at [287, 143] on input "Mechanical Engineering" at bounding box center [274, 142] width 96 height 6
click at [280, 164] on li "Mechanical Engineering" at bounding box center [269, 160] width 112 height 12
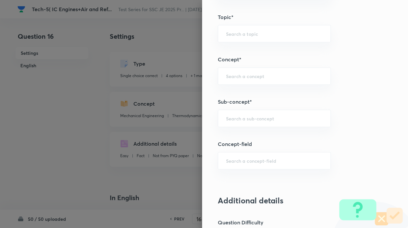
scroll to position [340, 0]
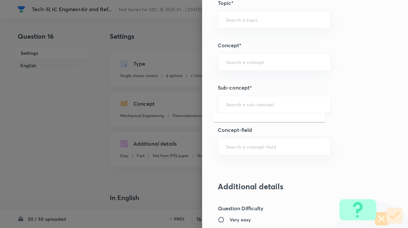
click at [272, 104] on input "text" at bounding box center [274, 104] width 96 height 6
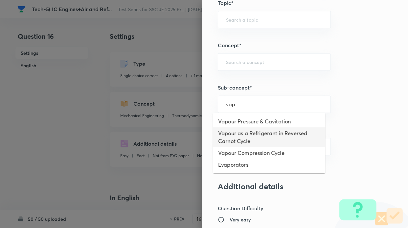
click at [252, 131] on li "Vapour as a Refrigerant in Reversed Carnot Cycle" at bounding box center [269, 137] width 112 height 20
type input "Vapour as a Refrigerant in Reversed Carnot Cycle"
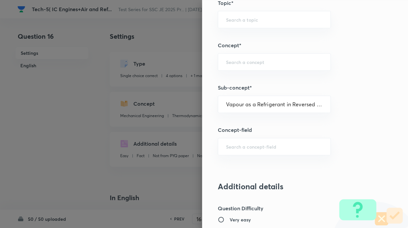
type input "Refrigeration & Air- Conditioning"
type input "RC & Reversed Carnot Cycle"
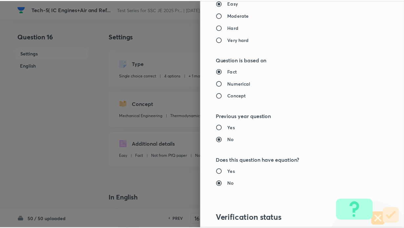
scroll to position [665, 0]
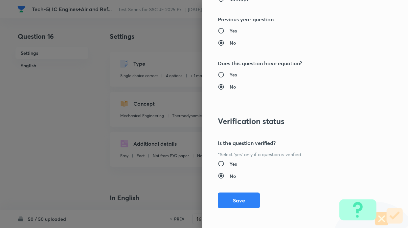
drag, startPoint x: 233, startPoint y: 197, endPoint x: 270, endPoint y: 166, distance: 48.4
click at [236, 193] on button "Save" at bounding box center [239, 201] width 42 height 16
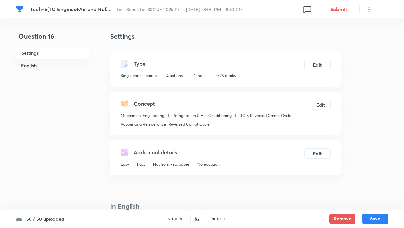
scroll to position [175, 0]
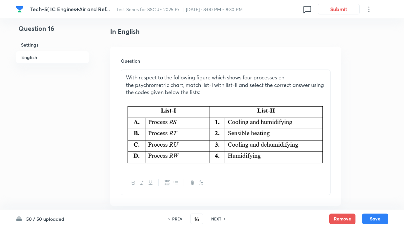
drag, startPoint x: 379, startPoint y: 219, endPoint x: 372, endPoint y: 200, distance: 19.6
click at [378, 215] on button "Save" at bounding box center [375, 219] width 26 height 11
type input "17"
checkbox input "true"
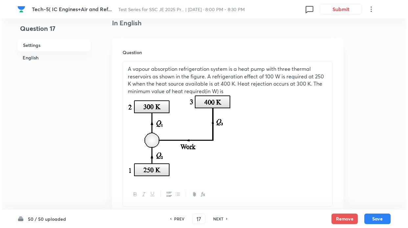
scroll to position [0, 0]
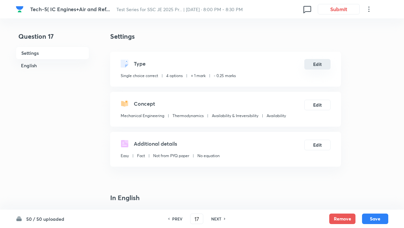
click at [321, 61] on button "Edit" at bounding box center [318, 64] width 26 height 11
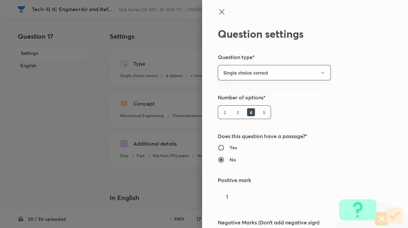
scroll to position [175, 0]
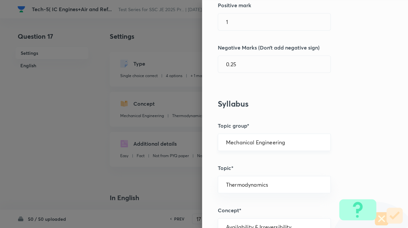
click at [258, 139] on input "Mechanical Engineering" at bounding box center [274, 142] width 96 height 6
drag, startPoint x: 259, startPoint y: 163, endPoint x: 312, endPoint y: 137, distance: 59.1
click at [260, 162] on li "Mechanical Engineering" at bounding box center [269, 160] width 112 height 12
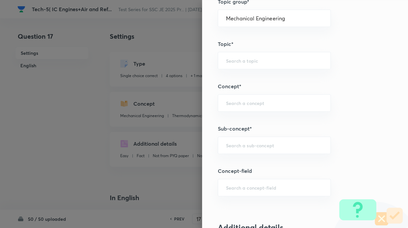
scroll to position [330, 0]
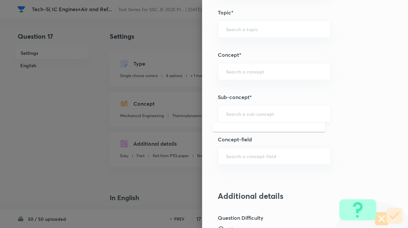
click at [260, 114] on input "text" at bounding box center [274, 114] width 96 height 6
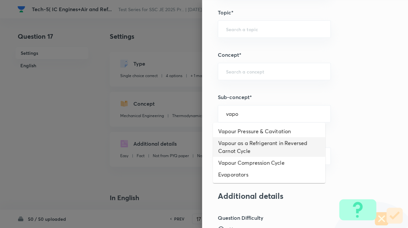
click at [251, 148] on li "Vapour as a Refrigerant in Reversed Carnot Cycle" at bounding box center [269, 147] width 112 height 20
type input "Vapour as a Refrigerant in Reversed Carnot Cycle"
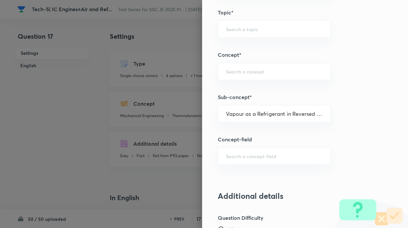
type input "Refrigeration & Air- Conditioning"
type input "RC & Reversed Carnot Cycle"
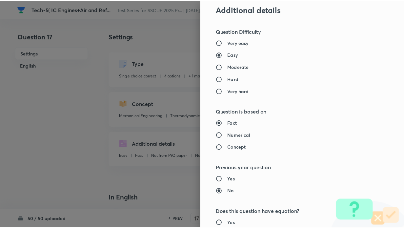
scroll to position [665, 0]
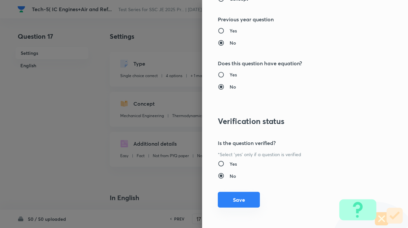
click at [247, 196] on button "Save" at bounding box center [239, 200] width 42 height 16
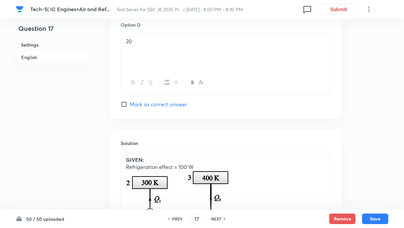
scroll to position [972, 0]
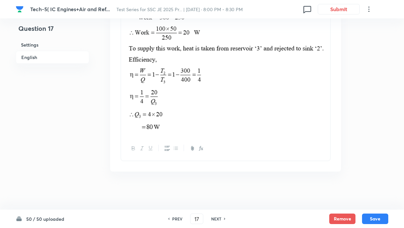
drag, startPoint x: 221, startPoint y: 219, endPoint x: 267, endPoint y: 189, distance: 54.9
click at [222, 219] on div "NEXT" at bounding box center [217, 219] width 17 height 6
type input "18"
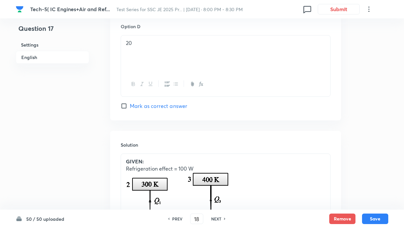
checkbox input "true"
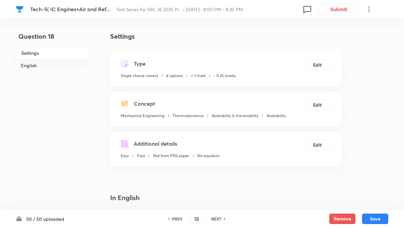
scroll to position [175, 0]
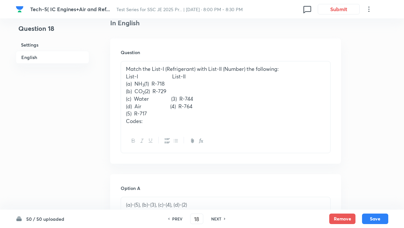
drag, startPoint x: 159, startPoint y: 124, endPoint x: 126, endPoint y: 121, distance: 33.6
click at [126, 121] on p "Codes:" at bounding box center [226, 121] width 200 height 8
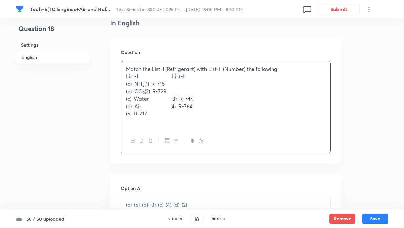
click at [192, 114] on p "(5) R-717" at bounding box center [226, 114] width 200 height 8
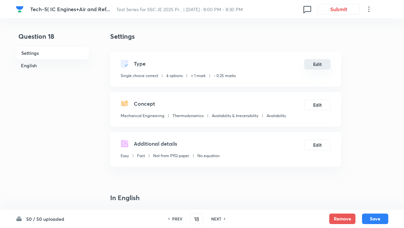
click at [318, 64] on button "Edit" at bounding box center [318, 64] width 26 height 11
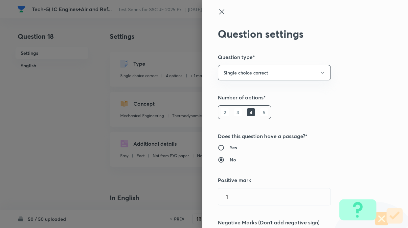
type input "Thermodynamics"
type input "Availability & Irreversibility"
type input "Availability"
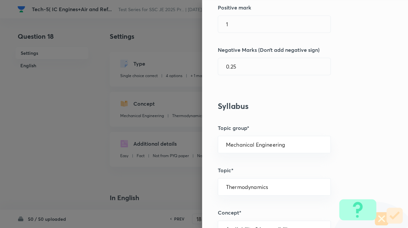
scroll to position [178, 0]
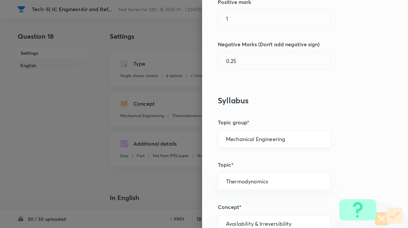
click at [269, 135] on div "Mechanical Engineering ​" at bounding box center [274, 138] width 113 height 17
click at [286, 138] on input "Mechanical Engineering" at bounding box center [274, 139] width 96 height 6
click at [272, 156] on li "Mechanical Engineering" at bounding box center [269, 157] width 112 height 12
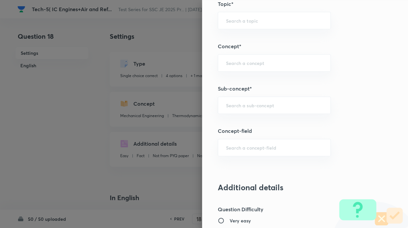
scroll to position [362, 0]
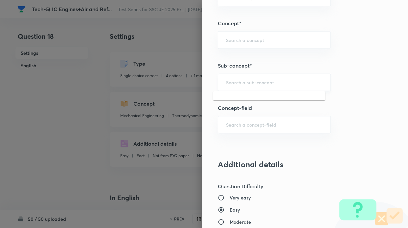
click at [240, 80] on input "text" at bounding box center [274, 82] width 96 height 6
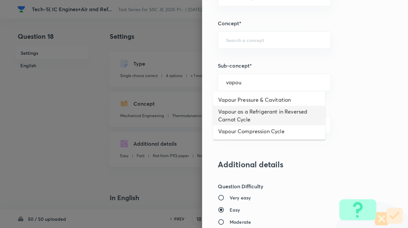
click at [236, 115] on li "Vapour as a Refrigerant in Reversed Carnot Cycle" at bounding box center [269, 116] width 112 height 20
type input "Vapour as a Refrigerant in Reversed Carnot Cycle"
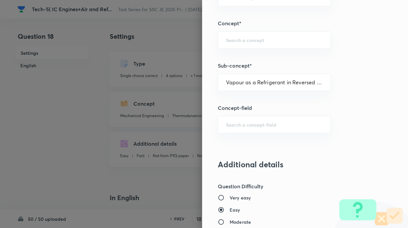
type input "Refrigeration & Air- Conditioning"
type input "RC & Reversed Carnot Cycle"
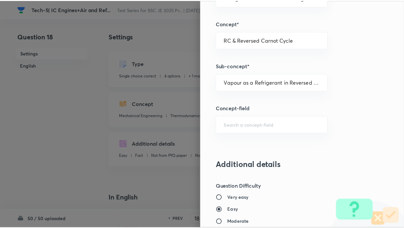
scroll to position [665, 0]
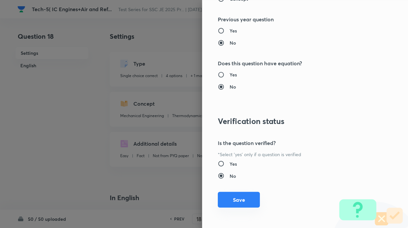
click at [237, 197] on button "Save" at bounding box center [239, 200] width 42 height 16
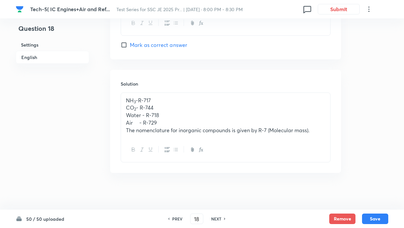
scroll to position [707, 0]
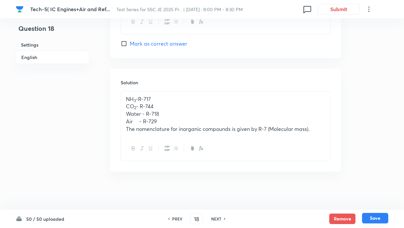
click at [374, 219] on button "Save" at bounding box center [375, 218] width 26 height 11
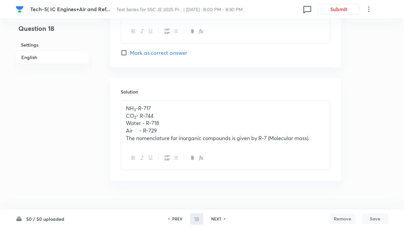
type input "19"
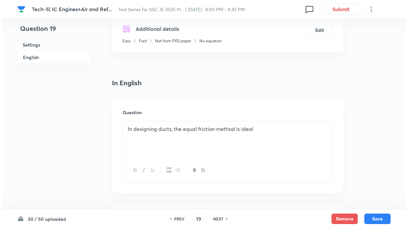
scroll to position [0, 0]
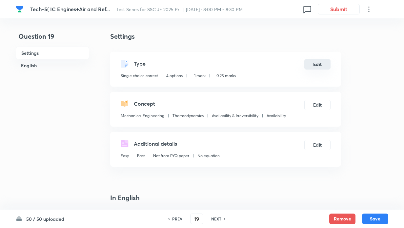
click at [315, 65] on button "Edit" at bounding box center [318, 64] width 26 height 11
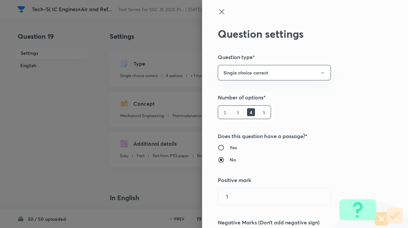
scroll to position [175, 0]
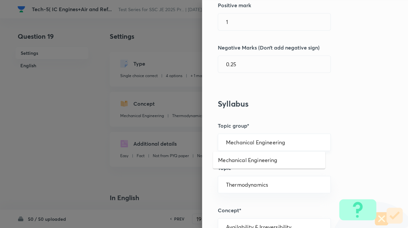
click at [285, 139] on input "Mechanical Engineering" at bounding box center [274, 142] width 96 height 6
click at [272, 161] on li "Mechanical Engineering" at bounding box center [269, 160] width 112 height 12
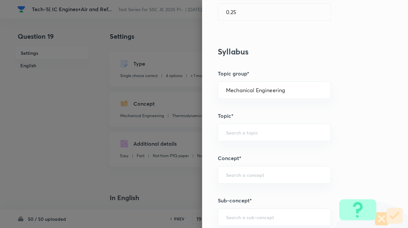
scroll to position [402, 0]
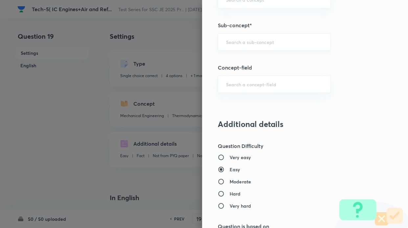
click at [234, 43] on input "text" at bounding box center [274, 42] width 96 height 6
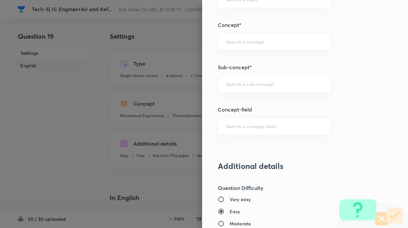
scroll to position [359, 0]
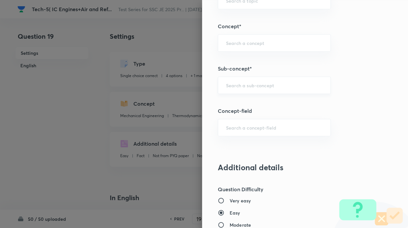
click at [245, 81] on div "​" at bounding box center [274, 84] width 113 height 17
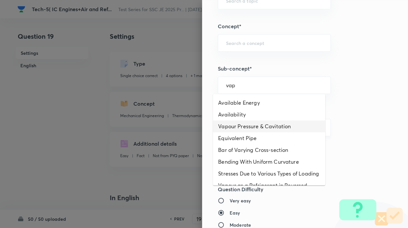
click at [249, 129] on li "Vapour Pressure & Cavitation" at bounding box center [269, 126] width 112 height 12
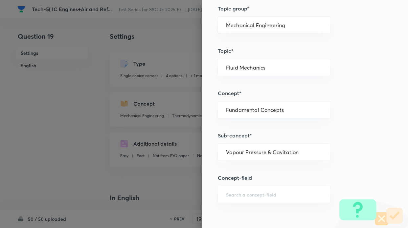
scroll to position [261, 0]
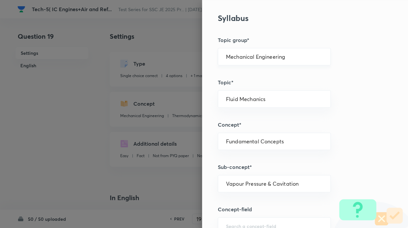
click at [287, 58] on input "Mechanical Engineering" at bounding box center [274, 56] width 96 height 6
click at [281, 73] on li "Mechanical Engineering" at bounding box center [269, 75] width 112 height 12
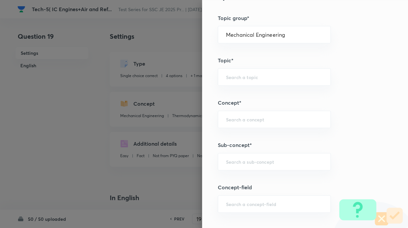
scroll to position [284, 0]
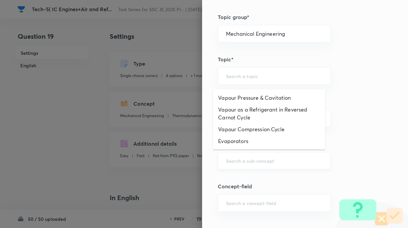
click at [247, 159] on input "text" at bounding box center [274, 161] width 96 height 6
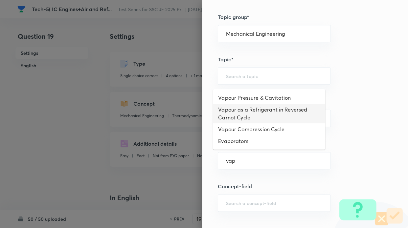
click at [248, 114] on li "Vapour as a Refrigerant in Reversed Carnot Cycle" at bounding box center [269, 114] width 112 height 20
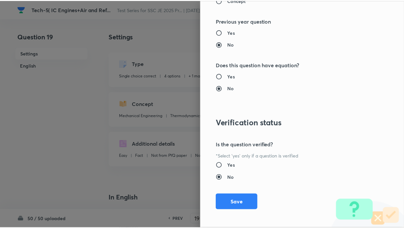
scroll to position [665, 0]
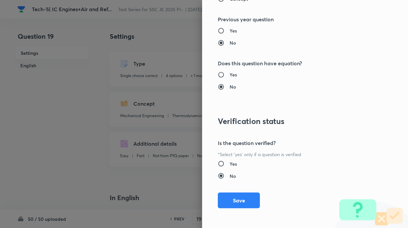
drag, startPoint x: 240, startPoint y: 199, endPoint x: 273, endPoint y: 174, distance: 41.4
click at [243, 197] on button "Save" at bounding box center [239, 201] width 42 height 16
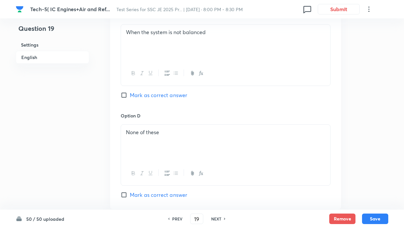
scroll to position [668, 0]
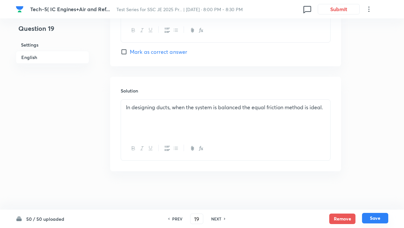
drag, startPoint x: 374, startPoint y: 218, endPoint x: 363, endPoint y: 200, distance: 20.7
click at [374, 217] on button "Save" at bounding box center [375, 218] width 26 height 11
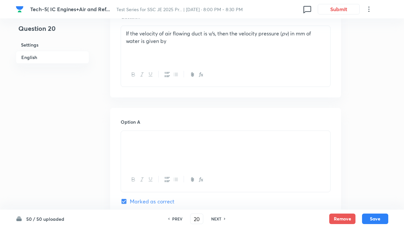
scroll to position [0, 0]
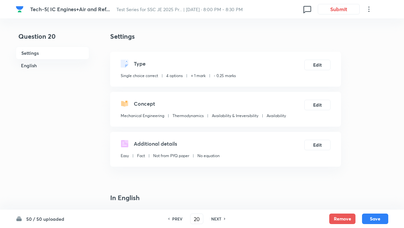
click at [224, 219] on icon at bounding box center [224, 219] width 1 height 2
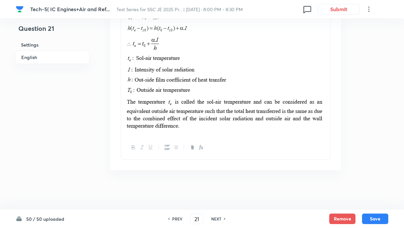
scroll to position [851, 0]
drag, startPoint x: 219, startPoint y: 218, endPoint x: 314, endPoint y: 195, distance: 97.6
click at [219, 218] on h6 "NEXT" at bounding box center [216, 219] width 10 height 6
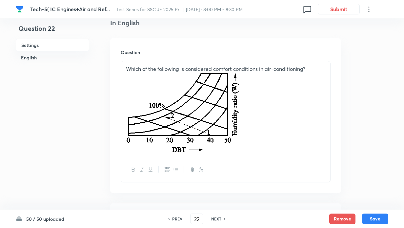
scroll to position [0, 0]
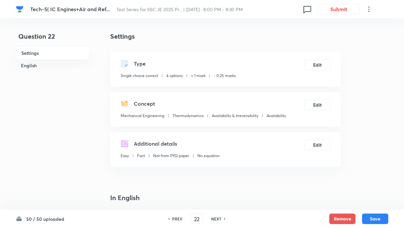
click at [318, 62] on button "Edit" at bounding box center [318, 64] width 26 height 11
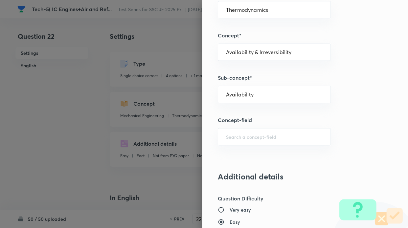
scroll to position [175, 0]
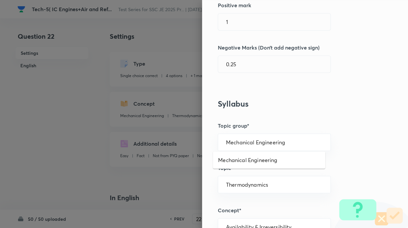
drag, startPoint x: 266, startPoint y: 140, endPoint x: 273, endPoint y: 158, distance: 18.7
click at [266, 141] on input "Mechanical Engineering" at bounding box center [274, 142] width 96 height 6
drag, startPoint x: 273, startPoint y: 161, endPoint x: 314, endPoint y: 145, distance: 44.2
click at [275, 160] on li "Mechanical Engineering" at bounding box center [269, 160] width 112 height 12
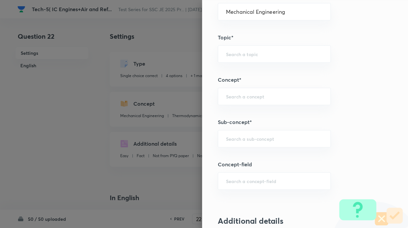
scroll to position [326, 0]
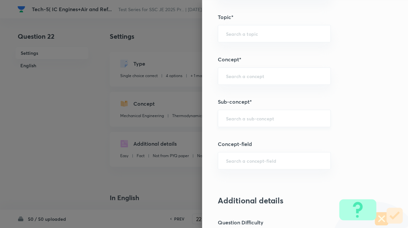
click at [245, 120] on div "​" at bounding box center [274, 118] width 113 height 17
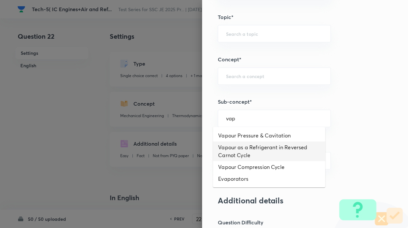
click at [250, 150] on li "Vapour as a Refrigerant in Reversed Carnot Cycle" at bounding box center [269, 151] width 112 height 20
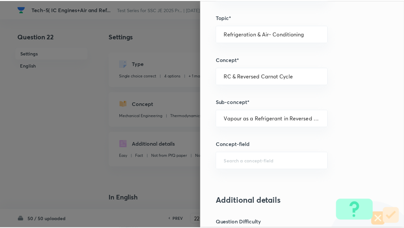
scroll to position [665, 0]
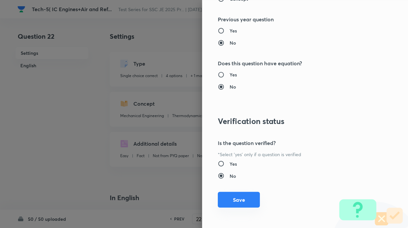
drag, startPoint x: 242, startPoint y: 200, endPoint x: 255, endPoint y: 166, distance: 36.5
click at [242, 199] on button "Save" at bounding box center [239, 201] width 42 height 16
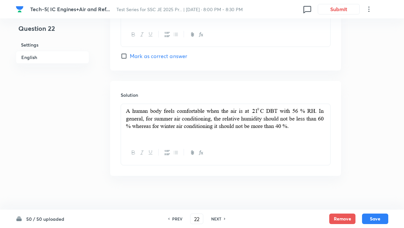
scroll to position [728, 0]
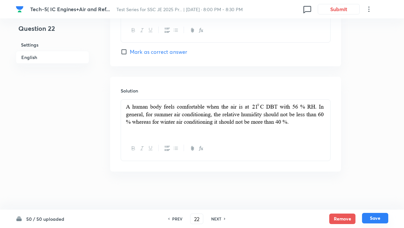
drag, startPoint x: 379, startPoint y: 219, endPoint x: 404, endPoint y: 168, distance: 56.5
click at [379, 218] on button "Save" at bounding box center [375, 219] width 26 height 11
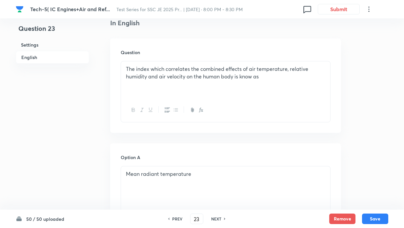
scroll to position [0, 0]
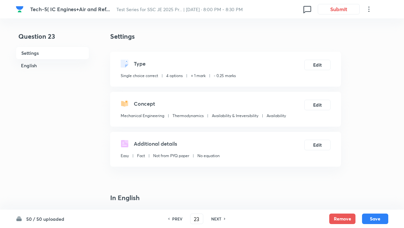
click at [324, 65] on button "Edit" at bounding box center [318, 64] width 26 height 11
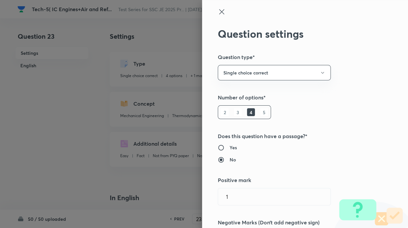
scroll to position [175, 0]
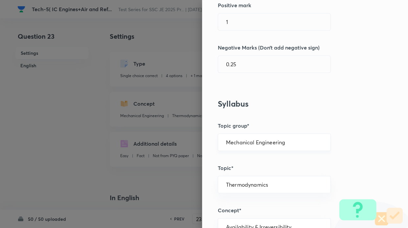
drag, startPoint x: 289, startPoint y: 137, endPoint x: 287, endPoint y: 145, distance: 8.6
click at [289, 138] on div "Mechanical Engineering ​" at bounding box center [274, 142] width 113 height 17
click at [284, 143] on input "Mechanical Engineering" at bounding box center [274, 142] width 96 height 6
click at [275, 163] on li "Mechanical Engineering" at bounding box center [269, 160] width 112 height 12
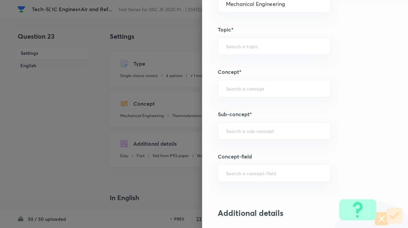
scroll to position [315, 0]
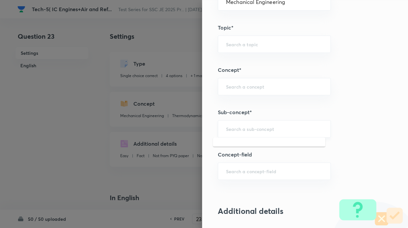
click at [251, 129] on input "text" at bounding box center [274, 129] width 96 height 6
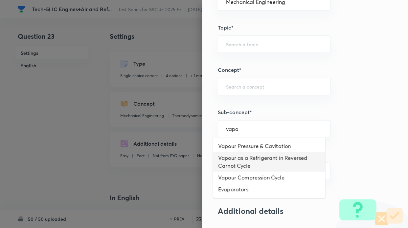
click at [248, 158] on li "Vapour as a Refrigerant in Reversed Carnot Cycle" at bounding box center [269, 162] width 112 height 20
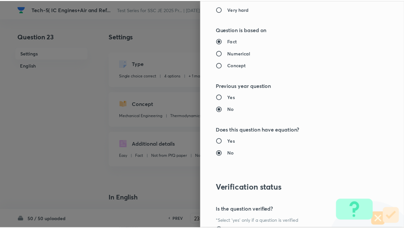
scroll to position [665, 0]
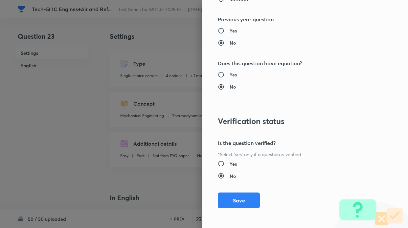
click at [239, 195] on button "Save" at bounding box center [239, 201] width 42 height 16
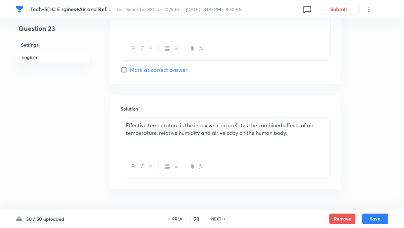
scroll to position [668, 0]
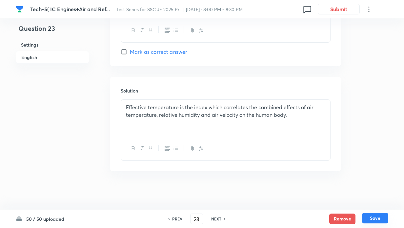
drag, startPoint x: 372, startPoint y: 219, endPoint x: 385, endPoint y: 217, distance: 13.4
click at [374, 218] on button "Save" at bounding box center [375, 218] width 26 height 11
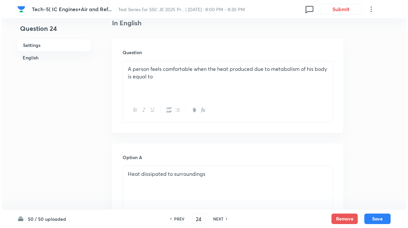
scroll to position [0, 0]
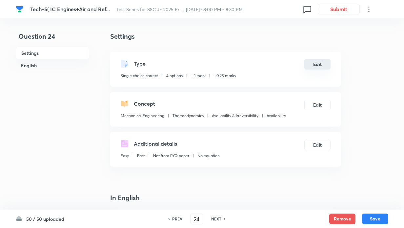
click at [321, 64] on button "Edit" at bounding box center [318, 64] width 26 height 11
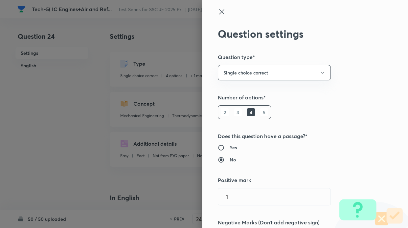
scroll to position [175, 0]
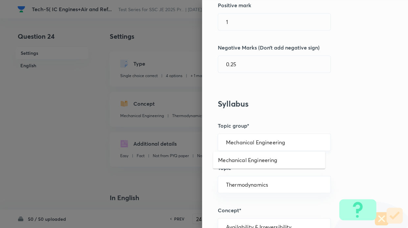
click at [294, 140] on input "Mechanical Engineering" at bounding box center [274, 142] width 96 height 6
click at [287, 159] on li "Mechanical Engineering" at bounding box center [269, 160] width 112 height 12
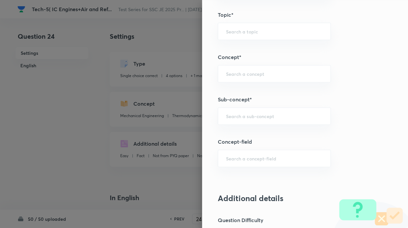
scroll to position [383, 0]
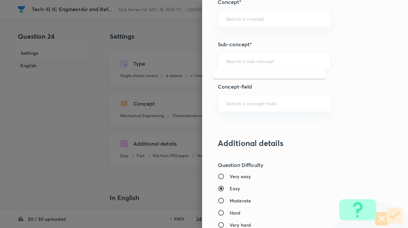
click at [247, 61] on input "text" at bounding box center [274, 61] width 96 height 6
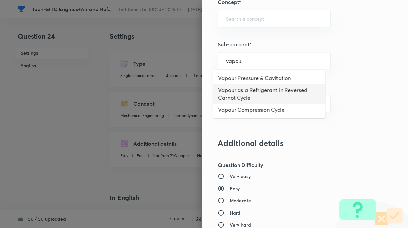
click at [260, 88] on li "Vapour as a Refrigerant in Reversed Carnot Cycle" at bounding box center [269, 94] width 112 height 20
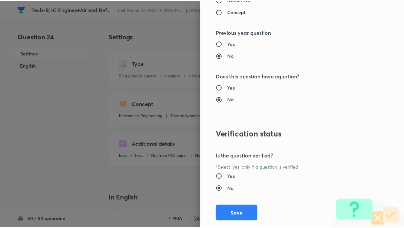
scroll to position [665, 0]
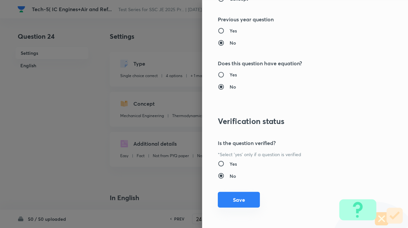
drag, startPoint x: 245, startPoint y: 204, endPoint x: 243, endPoint y: 196, distance: 8.9
click at [245, 204] on button "Save" at bounding box center [239, 200] width 42 height 16
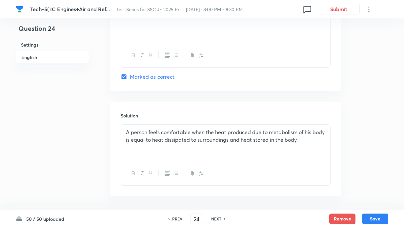
scroll to position [668, 0]
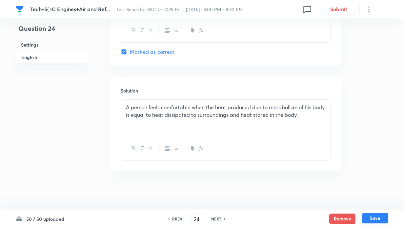
click at [380, 218] on button "Save" at bounding box center [375, 218] width 26 height 11
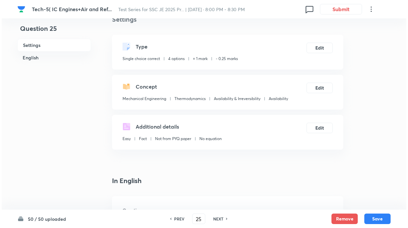
scroll to position [0, 0]
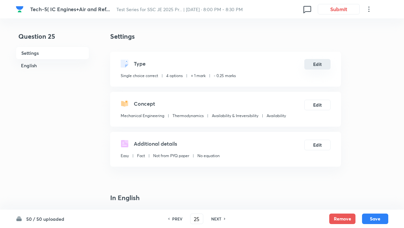
click at [319, 61] on button "Edit" at bounding box center [318, 64] width 26 height 11
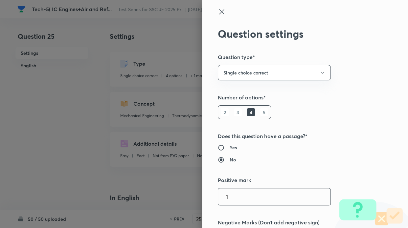
scroll to position [175, 0]
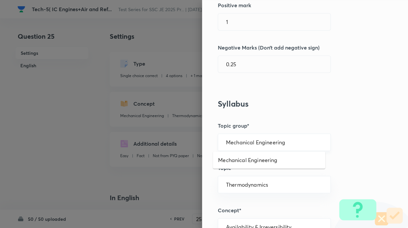
click at [256, 142] on input "Mechanical Engineering" at bounding box center [274, 142] width 96 height 6
drag, startPoint x: 257, startPoint y: 161, endPoint x: 329, endPoint y: 134, distance: 77.2
click at [257, 161] on li "Mechanical Engineering" at bounding box center [269, 160] width 112 height 12
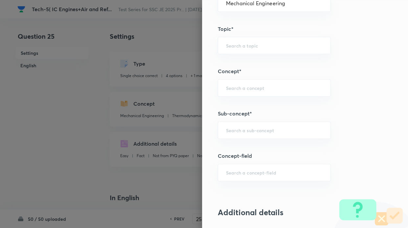
scroll to position [333, 0]
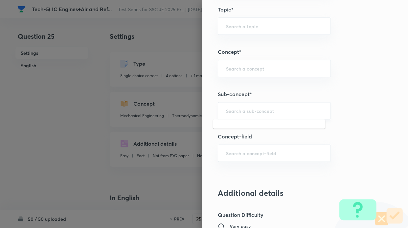
click at [255, 111] on input "text" at bounding box center [274, 111] width 96 height 6
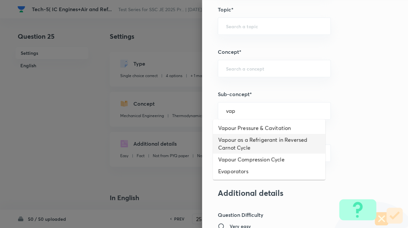
click at [245, 143] on li "Vapour as a Refrigerant in Reversed Carnot Cycle" at bounding box center [269, 144] width 112 height 20
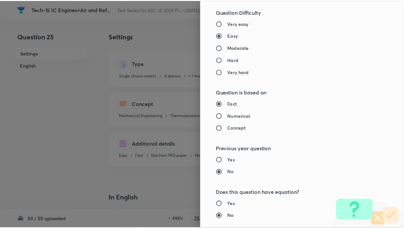
scroll to position [665, 0]
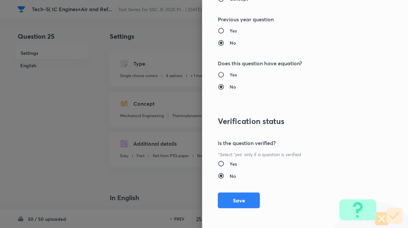
drag, startPoint x: 238, startPoint y: 195, endPoint x: 263, endPoint y: 173, distance: 32.6
click at [240, 194] on button "Save" at bounding box center [239, 201] width 42 height 16
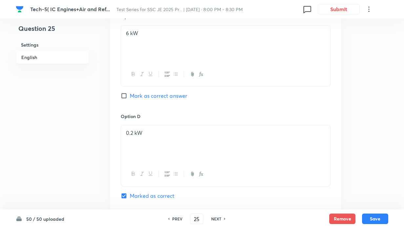
scroll to position [700, 0]
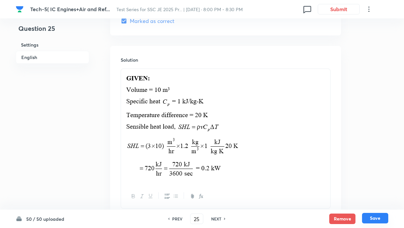
drag, startPoint x: 373, startPoint y: 218, endPoint x: 378, endPoint y: 213, distance: 7.2
click at [374, 218] on button "Save" at bounding box center [375, 218] width 26 height 11
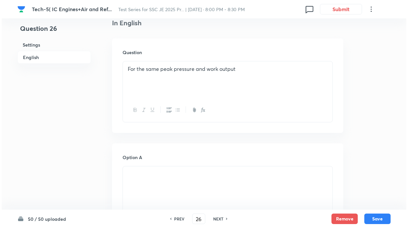
scroll to position [0, 0]
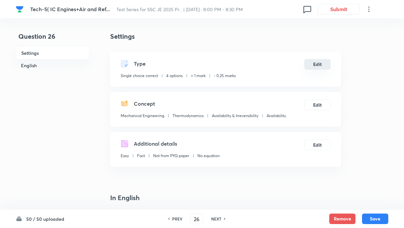
click at [314, 64] on button "Edit" at bounding box center [318, 64] width 26 height 11
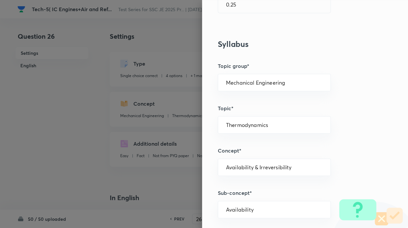
scroll to position [236, 0]
drag, startPoint x: 256, startPoint y: 83, endPoint x: 258, endPoint y: 88, distance: 5.0
click at [256, 83] on input "Mechanical Engineering" at bounding box center [274, 81] width 96 height 6
drag, startPoint x: 258, startPoint y: 98, endPoint x: 312, endPoint y: 92, distance: 54.1
click at [263, 98] on li "Mechanical Engineering" at bounding box center [269, 100] width 112 height 12
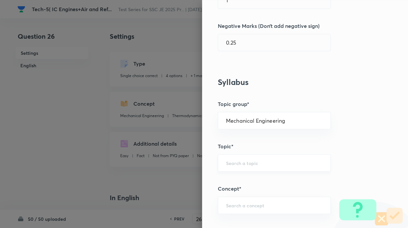
scroll to position [371, 0]
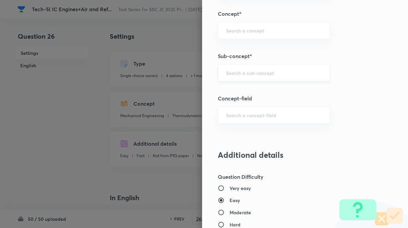
click at [252, 73] on input "text" at bounding box center [274, 73] width 96 height 6
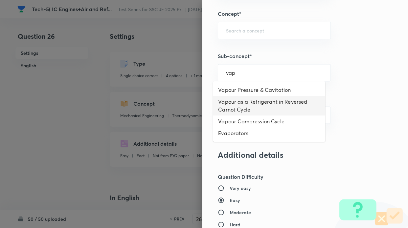
drag, startPoint x: 254, startPoint y: 103, endPoint x: 264, endPoint y: 123, distance: 22.3
click at [254, 104] on li "Vapour as a Refrigerant in Reversed Carnot Cycle" at bounding box center [269, 106] width 112 height 20
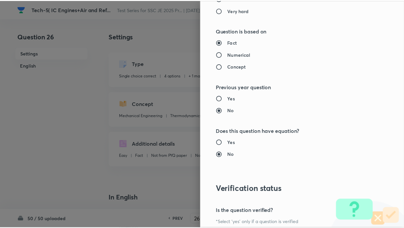
scroll to position [665, 0]
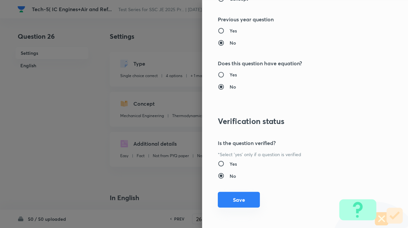
click at [247, 196] on button "Save" at bounding box center [239, 200] width 42 height 16
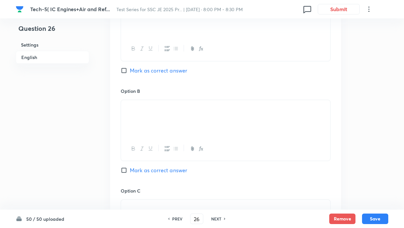
scroll to position [525, 0]
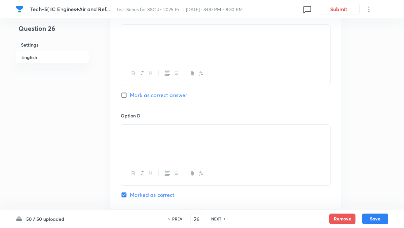
drag, startPoint x: 377, startPoint y: 218, endPoint x: 368, endPoint y: 167, distance: 51.4
click at [377, 217] on button "Save" at bounding box center [375, 219] width 26 height 11
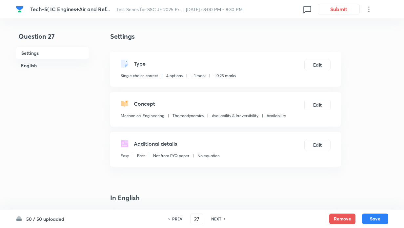
scroll to position [175, 0]
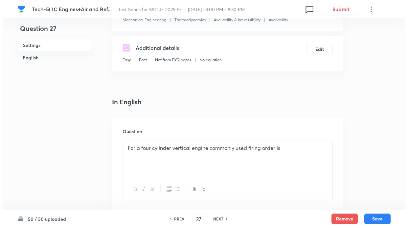
scroll to position [0, 0]
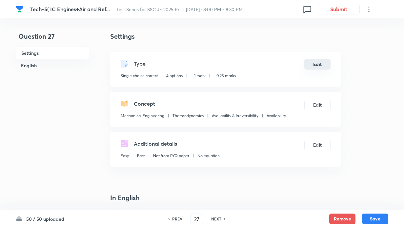
click at [310, 65] on button "Edit" at bounding box center [318, 64] width 26 height 11
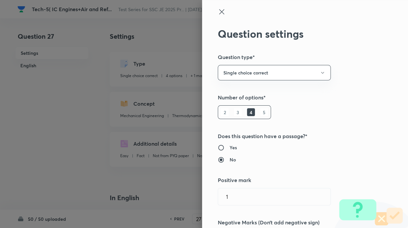
scroll to position [175, 0]
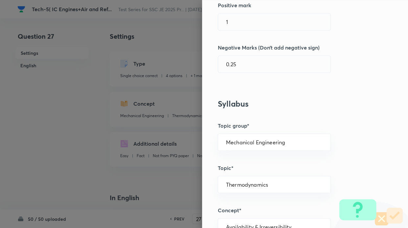
drag, startPoint x: 270, startPoint y: 138, endPoint x: 279, endPoint y: 153, distance: 16.9
click at [273, 142] on div "Mechanical Engineering ​" at bounding box center [274, 142] width 113 height 17
click at [281, 139] on input "Mechanical Engineering" at bounding box center [274, 142] width 96 height 6
drag, startPoint x: 273, startPoint y: 161, endPoint x: 297, endPoint y: 145, distance: 28.9
click at [274, 160] on li "Mechanical Engineering" at bounding box center [269, 160] width 112 height 12
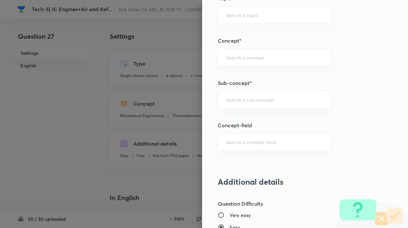
scroll to position [346, 0]
drag, startPoint x: 232, startPoint y: 91, endPoint x: 233, endPoint y: 96, distance: 5.3
click at [233, 95] on div "​" at bounding box center [274, 98] width 113 height 17
click at [232, 99] on input "text" at bounding box center [274, 98] width 96 height 6
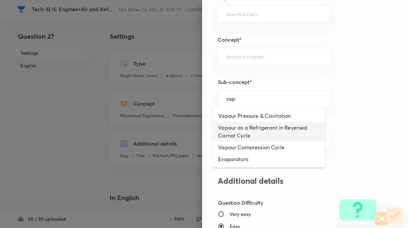
click at [242, 132] on li "Vapour as a Refrigerant in Reversed Carnot Cycle" at bounding box center [269, 132] width 112 height 20
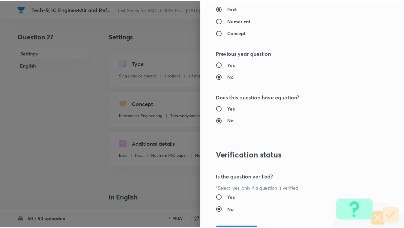
scroll to position [665, 0]
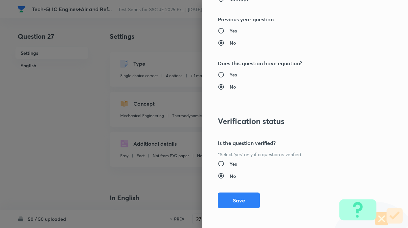
drag, startPoint x: 244, startPoint y: 199, endPoint x: 268, endPoint y: 167, distance: 40.0
click at [244, 198] on button "Save" at bounding box center [239, 201] width 42 height 16
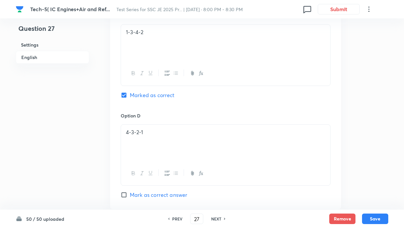
scroll to position [676, 0]
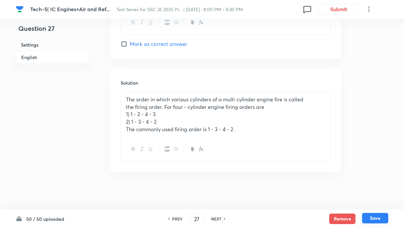
drag, startPoint x: 378, startPoint y: 218, endPoint x: 383, endPoint y: 213, distance: 6.8
click at [378, 217] on button "Save" at bounding box center [375, 218] width 26 height 11
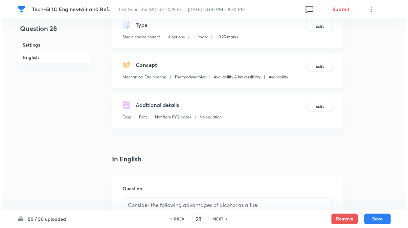
scroll to position [0, 0]
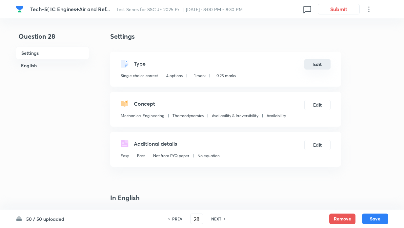
click at [316, 63] on button "Edit" at bounding box center [318, 64] width 26 height 11
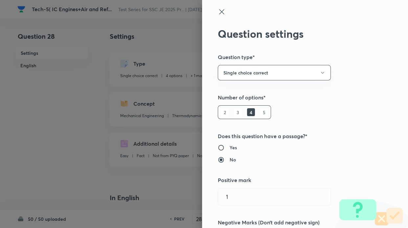
scroll to position [175, 0]
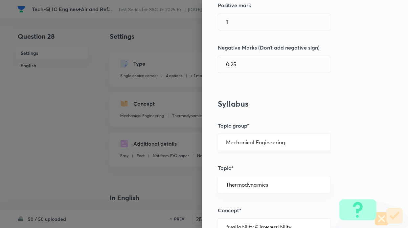
click at [264, 142] on input "Mechanical Engineering" at bounding box center [274, 142] width 96 height 6
click at [260, 157] on li "Mechanical Engineering" at bounding box center [269, 160] width 112 height 12
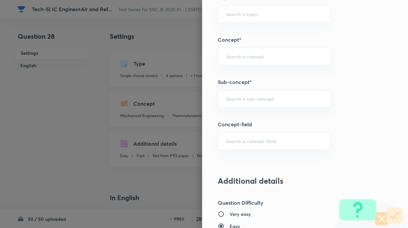
scroll to position [351, 0]
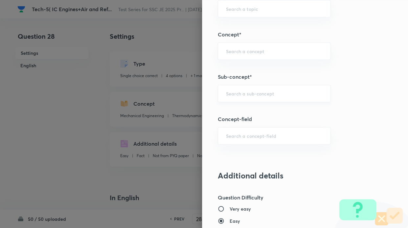
click at [229, 88] on div "​" at bounding box center [274, 93] width 113 height 17
click at [352, 107] on div "Question settings Question type* Single choice correct Number of options* 2 3 4…" at bounding box center [305, 114] width 206 height 228
click at [241, 93] on input "text" at bounding box center [274, 93] width 96 height 6
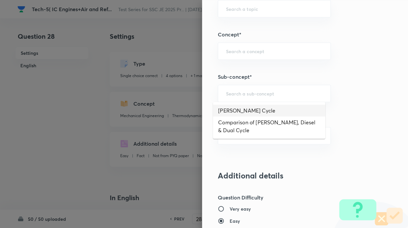
click at [241, 113] on li "[PERSON_NAME] Cycle" at bounding box center [269, 111] width 112 height 12
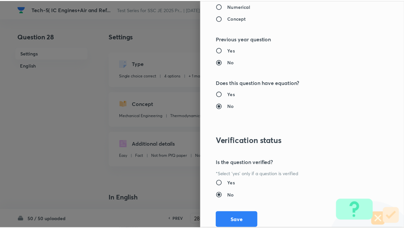
scroll to position [665, 0]
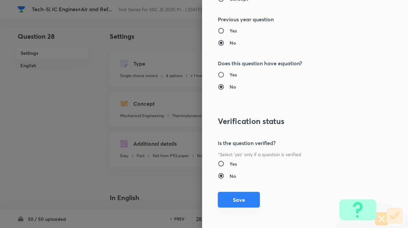
drag, startPoint x: 244, startPoint y: 199, endPoint x: 251, endPoint y: 183, distance: 16.7
click at [244, 198] on button "Save" at bounding box center [239, 200] width 42 height 16
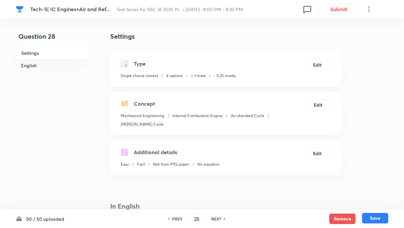
click at [382, 218] on button "Save" at bounding box center [375, 218] width 26 height 11
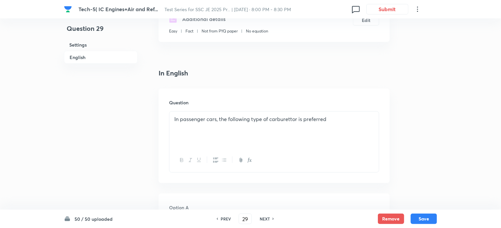
scroll to position [0, 0]
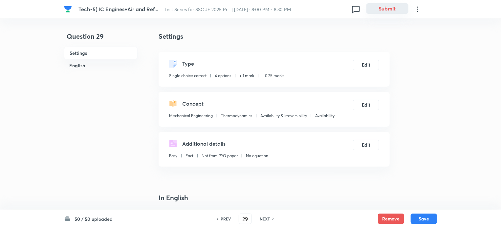
click at [386, 9] on button "Submit" at bounding box center [387, 8] width 42 height 11
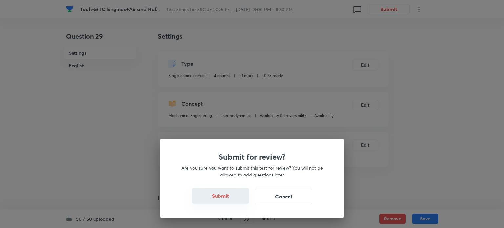
click at [222, 198] on button "Submit" at bounding box center [221, 196] width 58 height 16
click at [222, 197] on button "Submit" at bounding box center [221, 196] width 58 height 16
click at [221, 196] on button "Submit" at bounding box center [221, 196] width 58 height 16
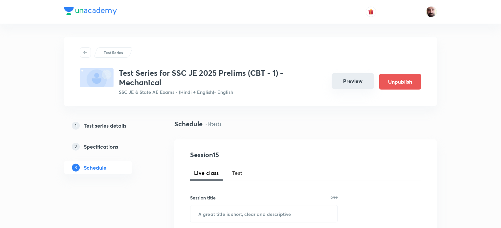
click at [351, 81] on button "Preview" at bounding box center [353, 81] width 42 height 16
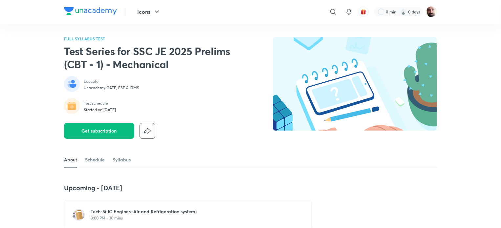
click at [95, 216] on p "8:00 PM • 30 mins" at bounding box center [192, 218] width 202 height 5
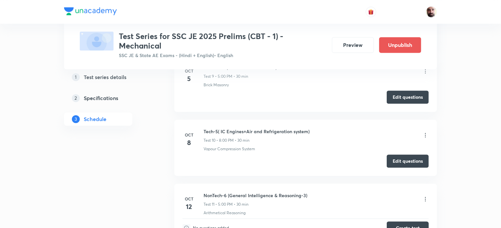
scroll to position [863, 0]
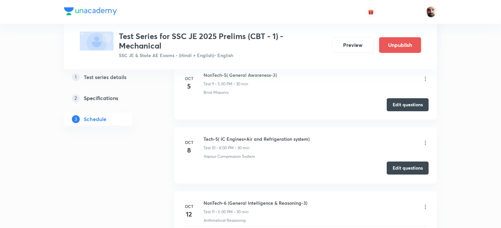
click at [410, 164] on button "Edit questions" at bounding box center [408, 167] width 42 height 13
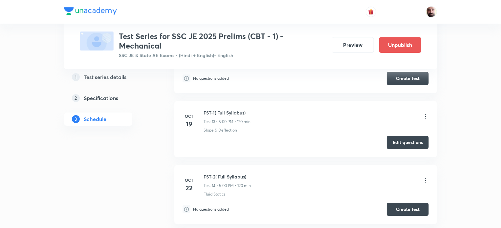
scroll to position [1085, 0]
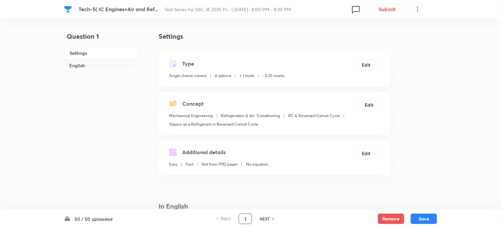
click at [247, 220] on input "1" at bounding box center [245, 218] width 12 height 11
type input "29"
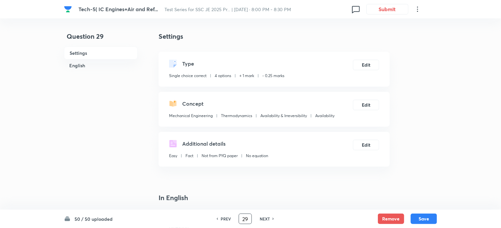
checkbox input "false"
checkbox input "true"
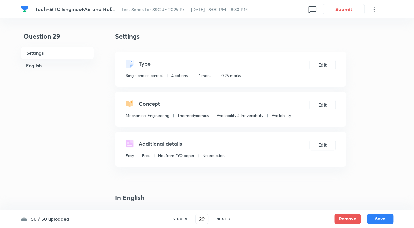
click at [227, 219] on div "NEXT" at bounding box center [222, 219] width 17 height 6
type input "30"
checkbox input "true"
click at [319, 65] on button "Edit" at bounding box center [322, 64] width 26 height 11
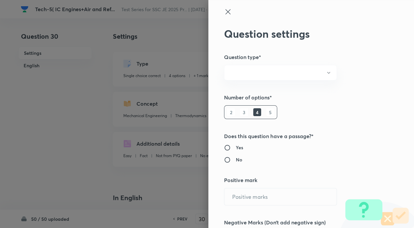
radio input "true"
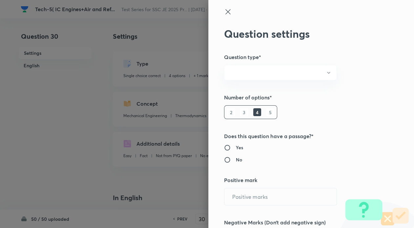
radio input "true"
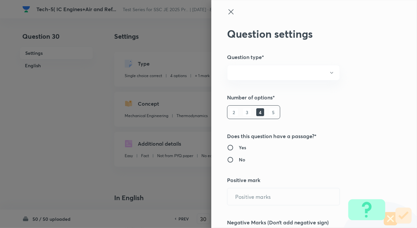
type input "1"
type input "0.25"
type input "Mechanical Engineering"
type input "Thermodynamics"
type input "Availability & Irreversibility"
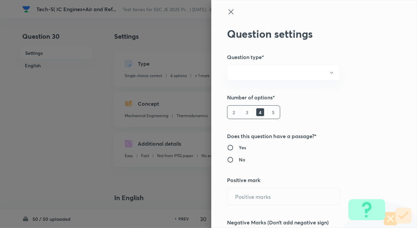
type input "Availability"
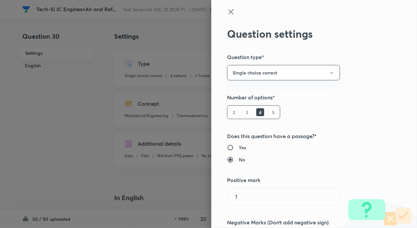
drag, startPoint x: 222, startPoint y: 8, endPoint x: 225, endPoint y: 17, distance: 9.9
click at [222, 8] on div "Question settings Question type* Single choice correct Number of options* 2 3 4…" at bounding box center [314, 114] width 206 height 228
drag, startPoint x: 226, startPoint y: 11, endPoint x: 227, endPoint y: 15, distance: 3.7
click at [228, 11] on icon at bounding box center [230, 11] width 5 height 5
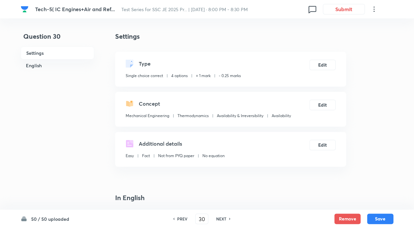
click at [228, 219] on div "NEXT" at bounding box center [222, 219] width 17 height 6
type input "31"
checkbox input "true"
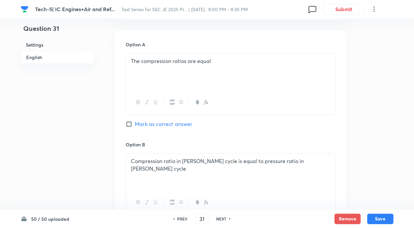
scroll to position [350, 0]
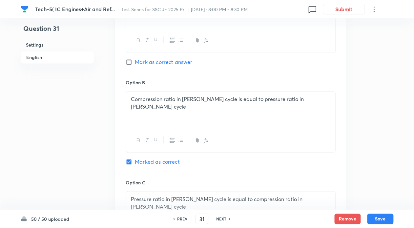
click at [171, 218] on div "PREV 31 ​ NEXT" at bounding box center [201, 219] width 85 height 11
click at [175, 218] on div "PREV" at bounding box center [181, 219] width 17 height 6
type input "30"
checkbox input "true"
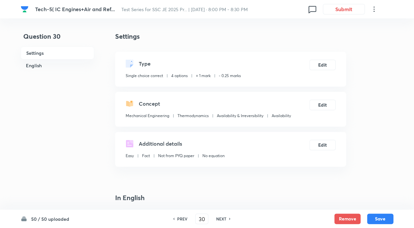
scroll to position [175, 0]
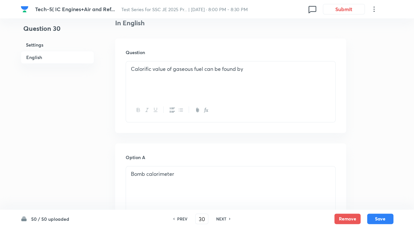
click at [227, 218] on div "NEXT" at bounding box center [222, 219] width 17 height 6
type input "31"
checkbox input "true"
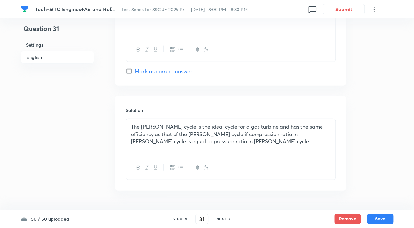
scroll to position [659, 0]
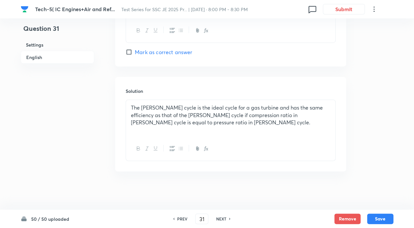
click at [228, 220] on div "NEXT" at bounding box center [222, 219] width 17 height 6
type input "32"
checkbox input "false"
checkbox input "true"
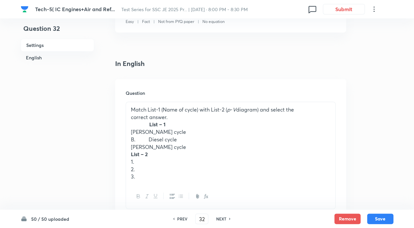
scroll to position [0, 0]
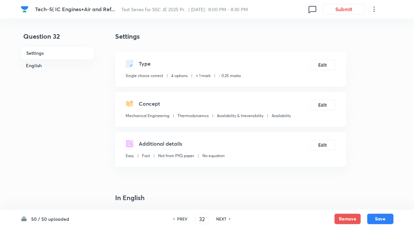
click at [227, 219] on div "NEXT" at bounding box center [222, 219] width 17 height 6
type input "33"
checkbox input "false"
checkbox input "true"
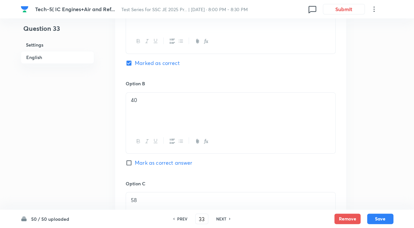
scroll to position [175, 0]
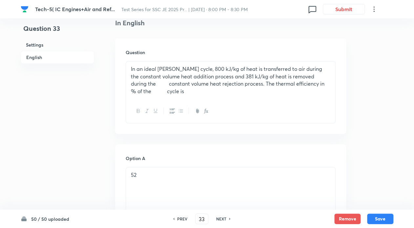
click at [151, 86] on p "In an ideal otto cycle, 800 kJ/kg of heat is transferred to air during the cons…" at bounding box center [231, 80] width 200 height 30
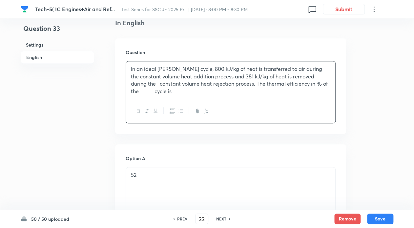
click at [151, 90] on p "In an ideal otto cycle, 800 kJ/kg of heat is transferred to air during the cons…" at bounding box center [231, 80] width 200 height 30
click at [176, 219] on div "PREV" at bounding box center [181, 219] width 17 height 6
type input "32"
checkbox input "false"
checkbox input "true"
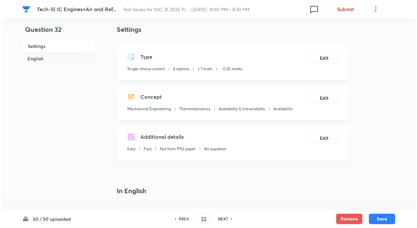
scroll to position [0, 0]
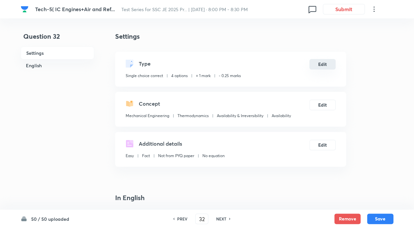
click at [318, 62] on button "Edit" at bounding box center [322, 64] width 26 height 11
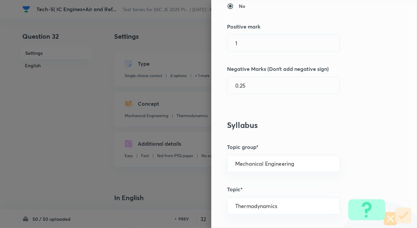
scroll to position [175, 0]
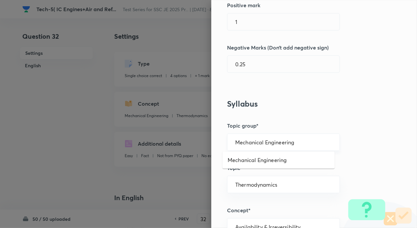
click at [291, 142] on input "Mechanical Engineering" at bounding box center [283, 142] width 96 height 6
drag, startPoint x: 283, startPoint y: 162, endPoint x: 316, endPoint y: 140, distance: 40.1
click at [283, 162] on li "Mechanical Engineering" at bounding box center [278, 160] width 112 height 12
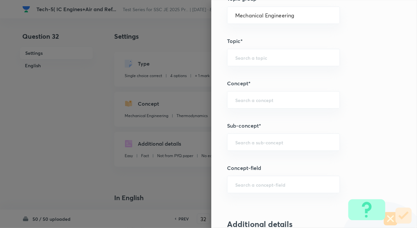
scroll to position [305, 0]
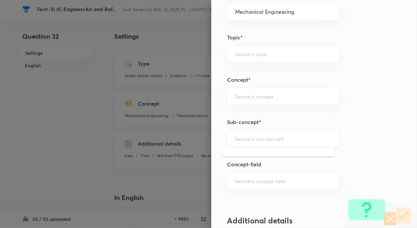
click at [273, 139] on input "text" at bounding box center [283, 139] width 96 height 6
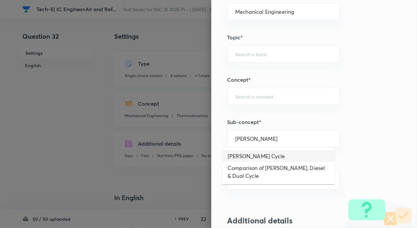
click at [248, 157] on li "[PERSON_NAME] Cycle" at bounding box center [278, 156] width 112 height 12
type input "[PERSON_NAME] Cycle"
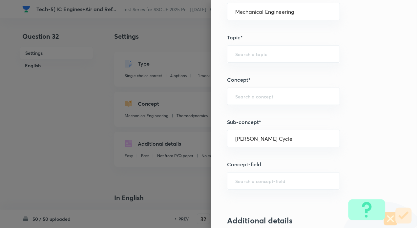
type input "Internal Combustion Engine"
type input "Air-standard Cycle"
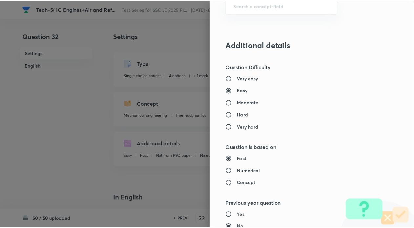
scroll to position [665, 0]
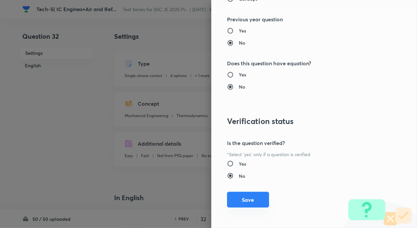
drag, startPoint x: 251, startPoint y: 200, endPoint x: 257, endPoint y: 170, distance: 30.8
click at [252, 200] on button "Save" at bounding box center [248, 201] width 42 height 16
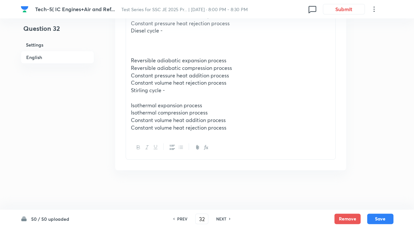
scroll to position [875, 0]
click at [381, 216] on button "Save" at bounding box center [380, 218] width 26 height 11
type input "33"
checkbox input "false"
checkbox input "true"
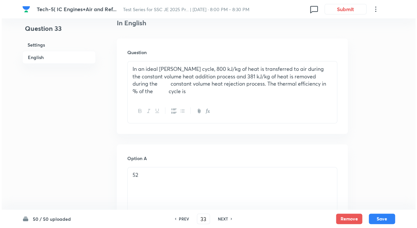
scroll to position [0, 0]
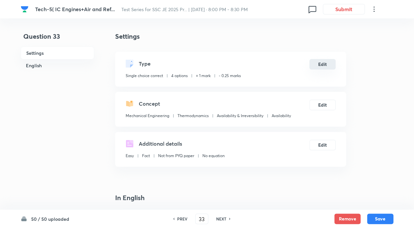
click at [319, 60] on button "Edit" at bounding box center [322, 64] width 26 height 11
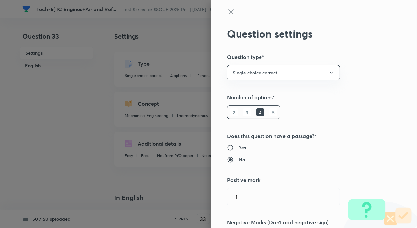
scroll to position [175, 0]
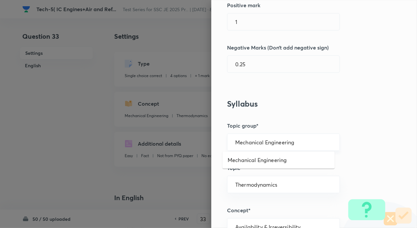
click at [247, 144] on input "Mechanical Engineering" at bounding box center [283, 142] width 96 height 6
click at [249, 160] on li "Mechanical Engineering" at bounding box center [278, 160] width 112 height 12
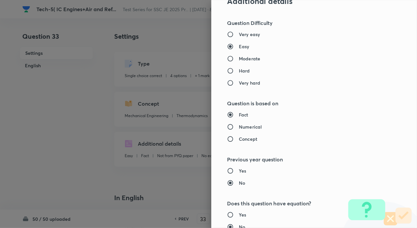
scroll to position [350, 0]
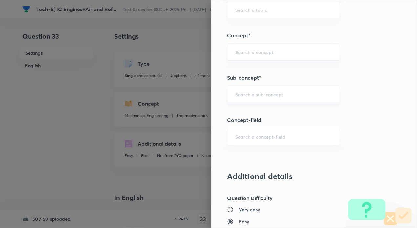
click at [240, 96] on div "​" at bounding box center [283, 94] width 113 height 17
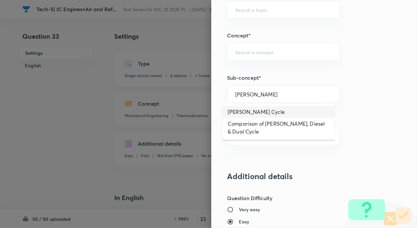
click at [248, 113] on li "[PERSON_NAME] Cycle" at bounding box center [278, 112] width 112 height 12
type input "[PERSON_NAME] Cycle"
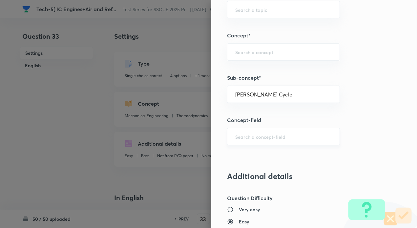
type input "Internal Combustion Engine"
type input "Air-standard Cycle"
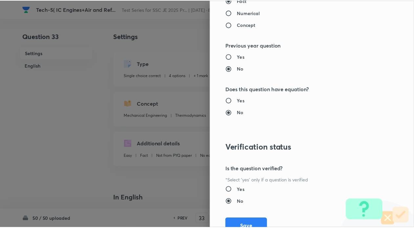
scroll to position [665, 0]
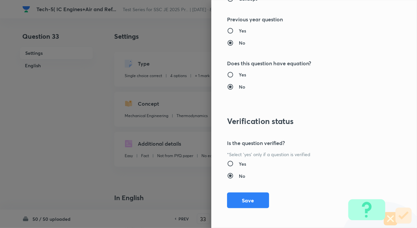
drag, startPoint x: 252, startPoint y: 197, endPoint x: 291, endPoint y: 177, distance: 43.3
click at [257, 194] on button "Save" at bounding box center [248, 201] width 42 height 16
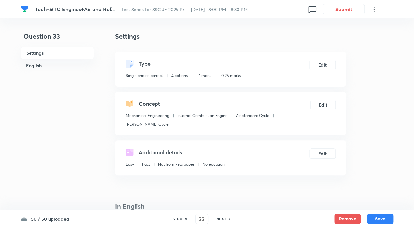
drag, startPoint x: 382, startPoint y: 218, endPoint x: 392, endPoint y: 199, distance: 21.1
click at [383, 216] on button "Save" at bounding box center [380, 219] width 26 height 11
type input "34"
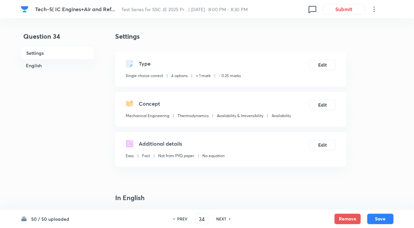
checkbox input "false"
checkbox input "true"
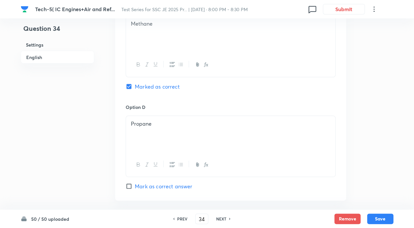
scroll to position [663, 0]
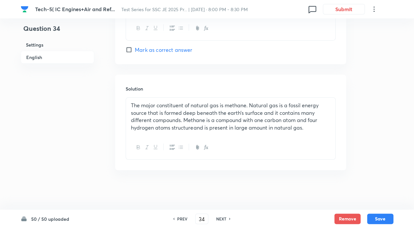
click at [227, 219] on div "NEXT" at bounding box center [222, 219] width 17 height 6
type input "35"
checkbox input "false"
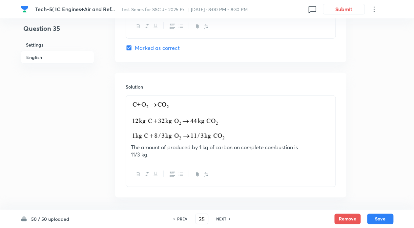
checkbox input "true"
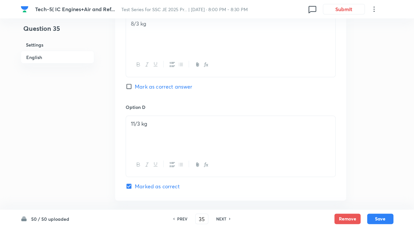
scroll to position [694, 0]
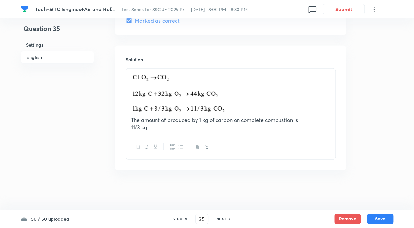
click at [226, 219] on h6 "NEXT" at bounding box center [221, 219] width 10 height 6
type input "36"
checkbox input "false"
checkbox input "true"
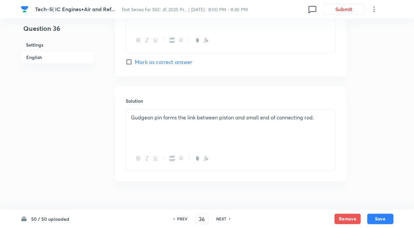
scroll to position [0, 0]
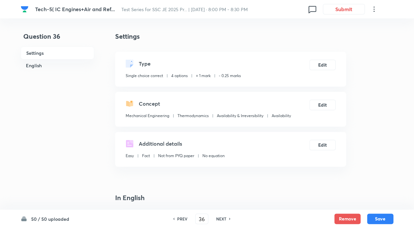
click at [226, 221] on div "NEXT" at bounding box center [222, 219] width 17 height 6
type input "37"
checkbox input "true"
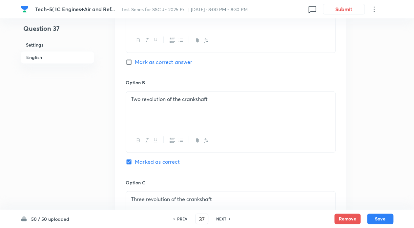
click at [230, 217] on div "NEXT" at bounding box center [222, 219] width 17 height 6
type input "38"
checkbox input "false"
checkbox input "true"
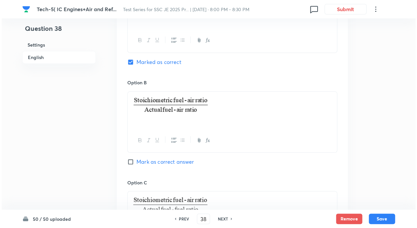
scroll to position [0, 0]
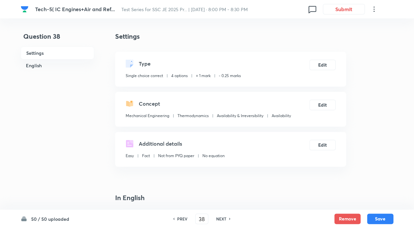
click at [177, 217] on h6 "PREV" at bounding box center [182, 219] width 10 height 6
type input "37"
checkbox input "false"
checkbox input "true"
click at [177, 217] on h6 "PREV" at bounding box center [182, 219] width 10 height 6
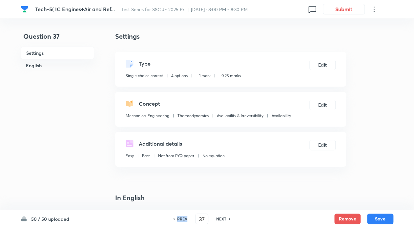
type input "36"
checkbox input "true"
click at [177, 217] on h6 "PREV" at bounding box center [182, 219] width 10 height 6
type input "35"
checkbox input "false"
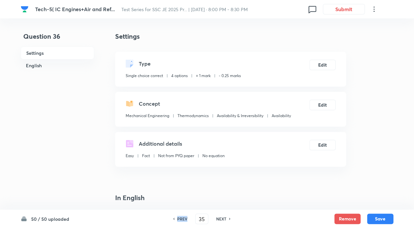
checkbox input "true"
click at [177, 217] on h6 "PREV" at bounding box center [182, 219] width 10 height 6
type input "34"
checkbox input "false"
checkbox input "true"
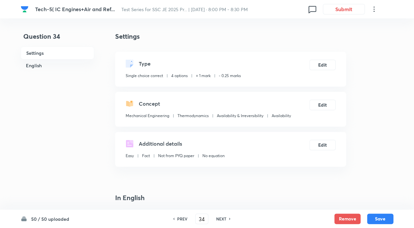
click at [175, 219] on div "PREV" at bounding box center [181, 219] width 17 height 6
type input "33"
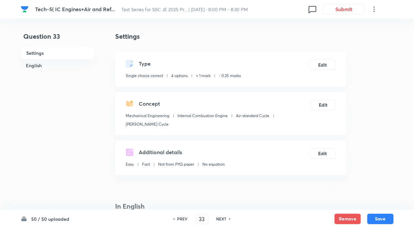
checkbox input "false"
checkbox input "true"
click at [226, 218] on div "NEXT" at bounding box center [222, 219] width 17 height 6
type input "34"
checkbox input "false"
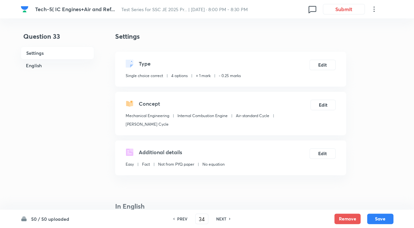
checkbox input "true"
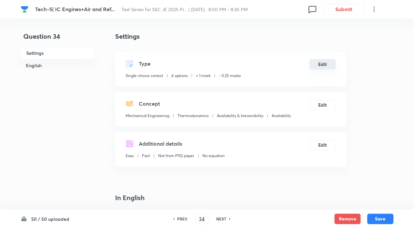
click at [326, 62] on button "Edit" at bounding box center [322, 64] width 26 height 11
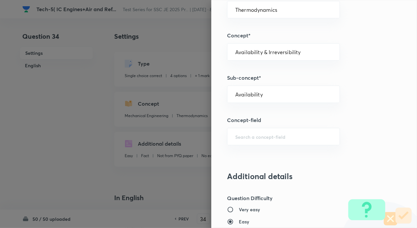
scroll to position [175, 0]
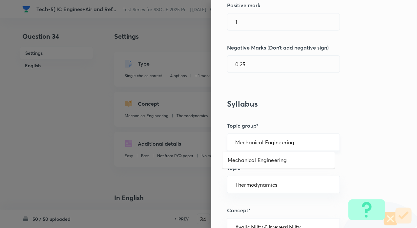
click at [263, 142] on input "Mechanical Engineering" at bounding box center [283, 142] width 96 height 6
click at [265, 160] on li "Mechanical Engineering" at bounding box center [278, 160] width 112 height 12
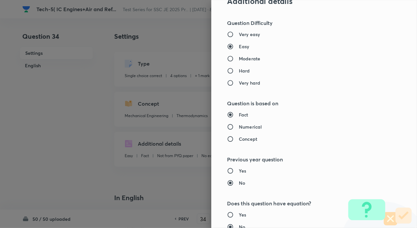
scroll to position [350, 0]
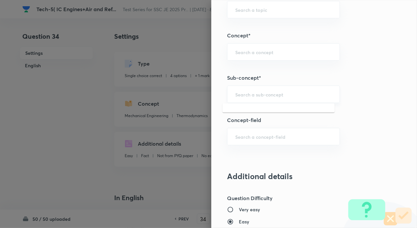
click at [246, 94] on input "text" at bounding box center [283, 94] width 96 height 6
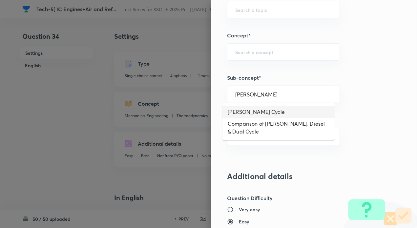
click at [249, 114] on li "[PERSON_NAME] Cycle" at bounding box center [278, 112] width 112 height 12
type input "[PERSON_NAME] Cycle"
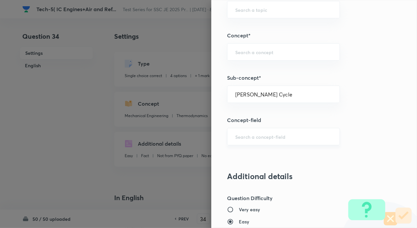
type input "Internal Combustion Engine"
type input "Air-standard Cycle"
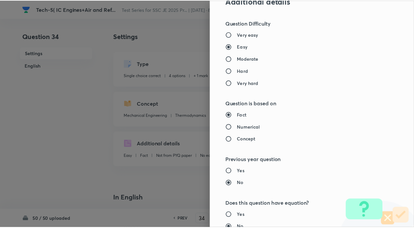
scroll to position [665, 0]
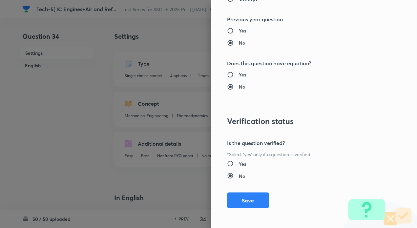
drag, startPoint x: 242, startPoint y: 194, endPoint x: 259, endPoint y: 190, distance: 18.2
click at [242, 194] on button "Save" at bounding box center [248, 201] width 42 height 16
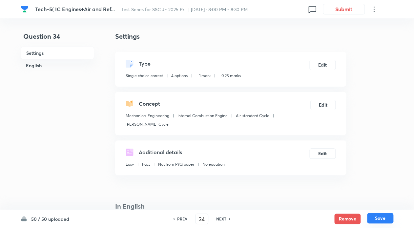
drag, startPoint x: 385, startPoint y: 218, endPoint x: 384, endPoint y: 214, distance: 4.0
click at [385, 217] on button "Save" at bounding box center [380, 218] width 26 height 11
type input "35"
checkbox input "false"
checkbox input "true"
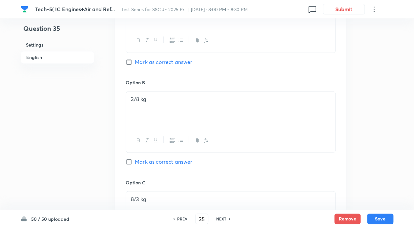
scroll to position [525, 0]
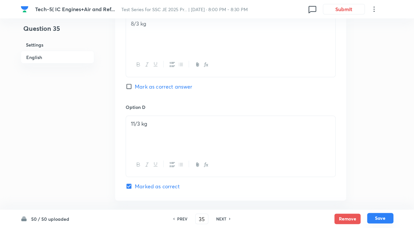
drag, startPoint x: 379, startPoint y: 216, endPoint x: 373, endPoint y: 207, distance: 10.6
click at [379, 215] on button "Save" at bounding box center [380, 219] width 26 height 11
type input "36"
checkbox input "false"
checkbox input "true"
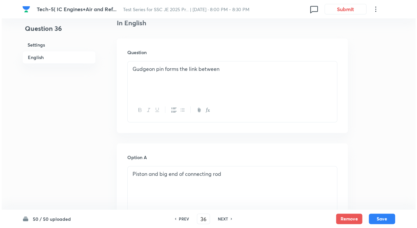
scroll to position [0, 0]
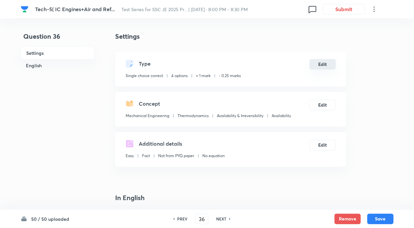
click at [324, 67] on button "Edit" at bounding box center [322, 64] width 26 height 11
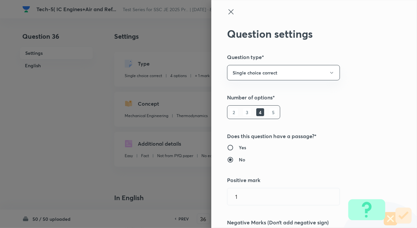
type input "Thermodynamics"
type input "Availability & Irreversibility"
type input "Availability"
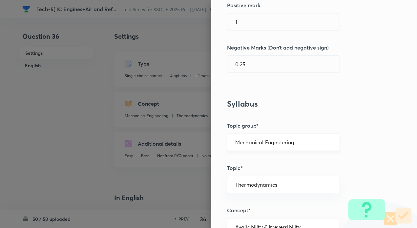
click at [261, 134] on div "Mechanical Engineering ​" at bounding box center [283, 142] width 113 height 17
click at [265, 143] on input "Mechanical Engineering" at bounding box center [283, 142] width 96 height 6
click at [265, 155] on li "Mechanical Engineering" at bounding box center [278, 160] width 112 height 12
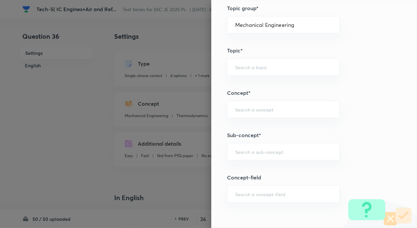
scroll to position [290, 0]
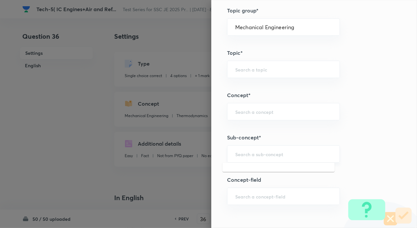
click at [249, 156] on input "text" at bounding box center [283, 154] width 96 height 6
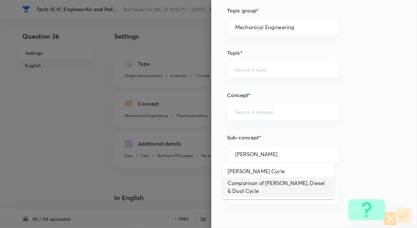
click at [254, 182] on li "Comparison of [PERSON_NAME], Diesel & Dual Cycle" at bounding box center [278, 187] width 112 height 20
type input "Comparison of [PERSON_NAME], Diesel & Dual Cycle"
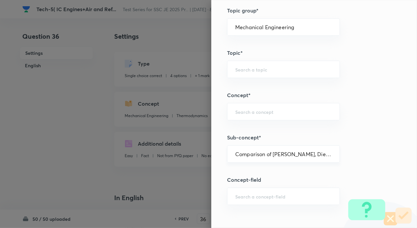
type input "Internal Combustion Engine"
type input "Air-standard Cycle"
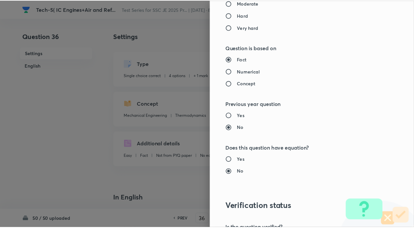
scroll to position [665, 0]
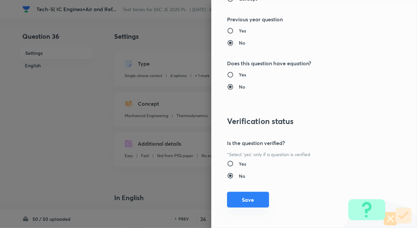
drag, startPoint x: 251, startPoint y: 198, endPoint x: 265, endPoint y: 187, distance: 17.8
click at [251, 198] on button "Save" at bounding box center [248, 200] width 42 height 16
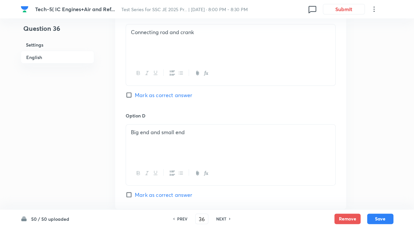
scroll to position [668, 0]
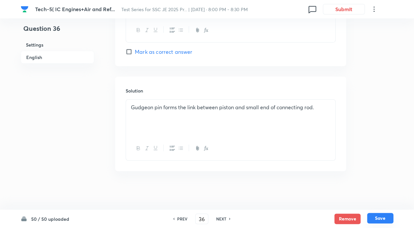
click at [386, 216] on button "Save" at bounding box center [380, 218] width 26 height 11
type input "37"
checkbox input "true"
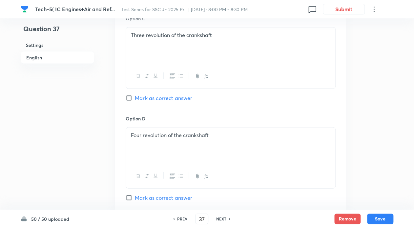
scroll to position [659, 0]
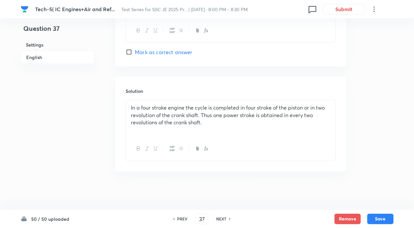
drag, startPoint x: 225, startPoint y: 219, endPoint x: 238, endPoint y: 213, distance: 14.7
click at [226, 219] on h6 "NEXT" at bounding box center [221, 219] width 10 height 6
type input "38"
checkbox input "false"
checkbox input "true"
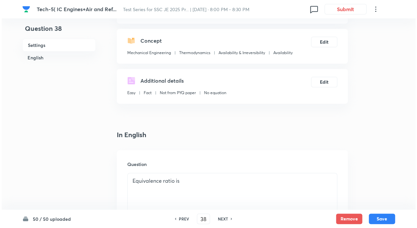
scroll to position [0, 0]
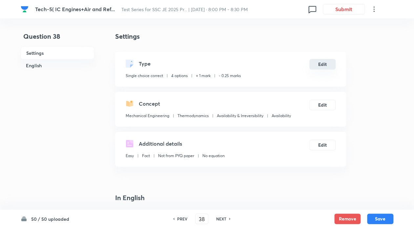
click at [318, 63] on button "Edit" at bounding box center [322, 64] width 26 height 11
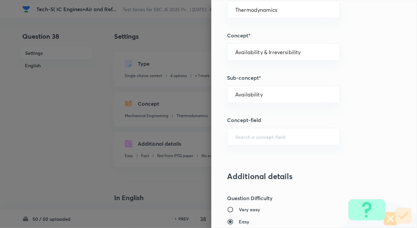
scroll to position [175, 0]
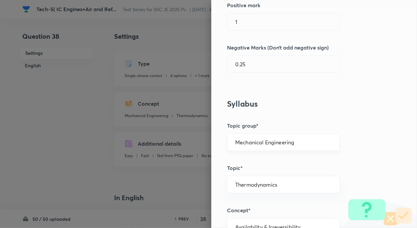
click at [268, 141] on input "Mechanical Engineering" at bounding box center [283, 142] width 96 height 6
drag, startPoint x: 272, startPoint y: 156, endPoint x: 276, endPoint y: 155, distance: 4.2
click at [272, 156] on li "Mechanical Engineering" at bounding box center [278, 160] width 112 height 12
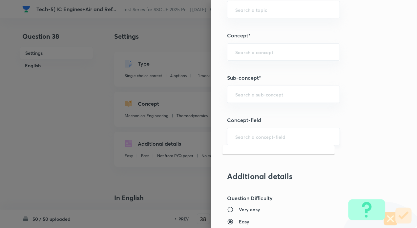
click at [253, 136] on input "text" at bounding box center [283, 137] width 96 height 6
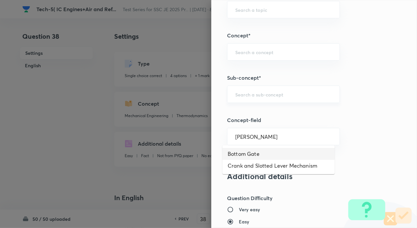
type input "[PERSON_NAME]"
click at [250, 94] on input "text" at bounding box center [283, 94] width 96 height 6
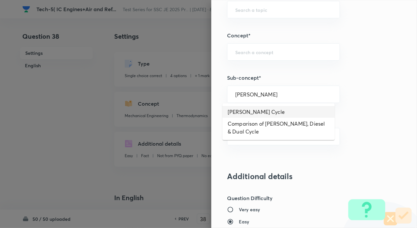
click at [254, 115] on li "[PERSON_NAME] Cycle" at bounding box center [278, 112] width 112 height 12
type input "[PERSON_NAME] Cycle"
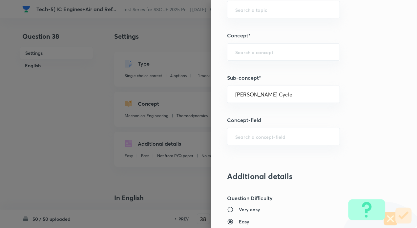
type input "Internal Combustion Engine"
type input "Air-standard Cycle"
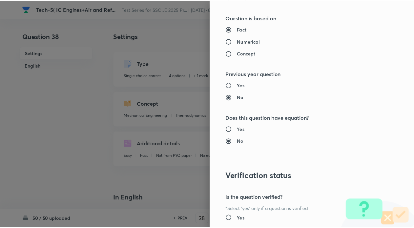
scroll to position [665, 0]
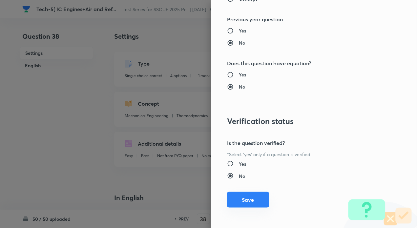
click at [258, 194] on button "Save" at bounding box center [248, 200] width 42 height 16
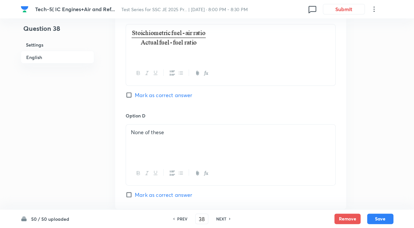
scroll to position [665, 0]
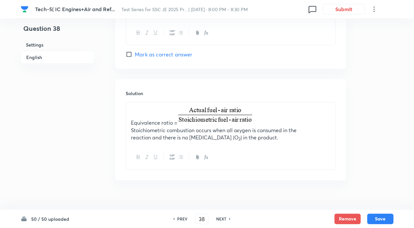
drag, startPoint x: 379, startPoint y: 218, endPoint x: 375, endPoint y: 170, distance: 47.7
click at [379, 217] on button "Save" at bounding box center [380, 219] width 26 height 11
type input "39"
checkbox input "true"
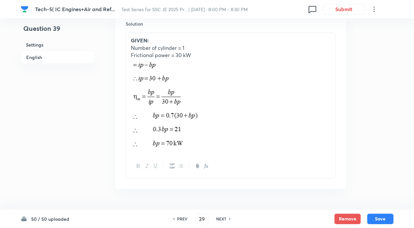
scroll to position [744, 0]
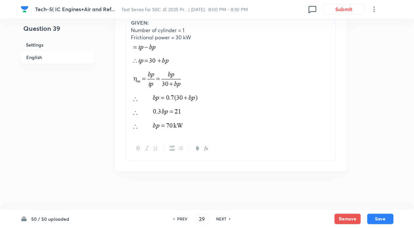
drag, startPoint x: 227, startPoint y: 220, endPoint x: 231, endPoint y: 217, distance: 4.6
click at [227, 220] on div "NEXT" at bounding box center [222, 219] width 17 height 6
type input "40"
checkbox input "false"
checkbox input "true"
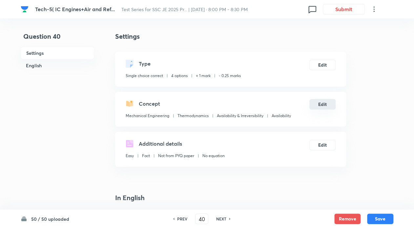
scroll to position [175, 0]
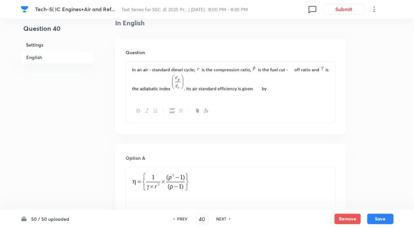
drag, startPoint x: 363, startPoint y: 119, endPoint x: 382, endPoint y: 108, distance: 21.4
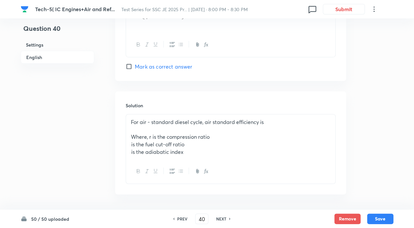
scroll to position [674, 0]
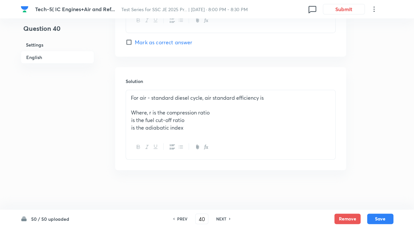
click at [229, 218] on icon at bounding box center [229, 219] width 1 height 2
type input "41"
checkbox input "false"
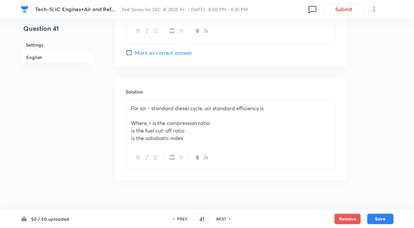
checkbox input "true"
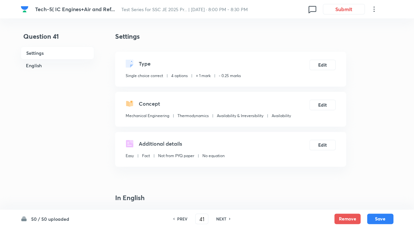
scroll to position [175, 0]
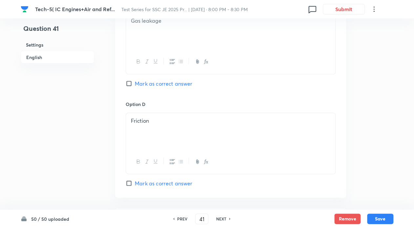
scroll to position [659, 0]
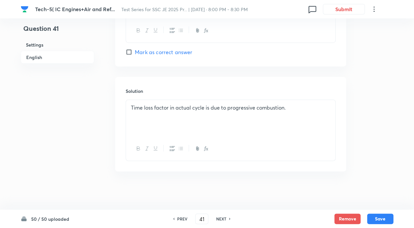
drag, startPoint x: 225, startPoint y: 219, endPoint x: 241, endPoint y: 213, distance: 16.3
click at [228, 218] on div "NEXT" at bounding box center [222, 219] width 17 height 6
type input "42"
checkbox input "false"
checkbox input "true"
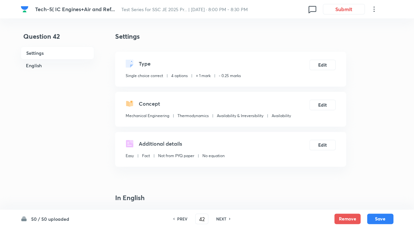
scroll to position [175, 0]
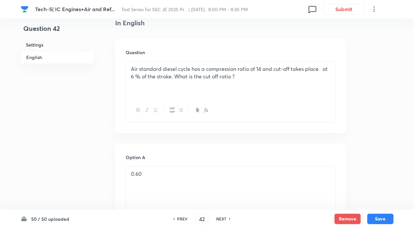
click at [341, 115] on div "Question Air standard diesel cycle has a compression ratio of 14 and cut-off ta…" at bounding box center [230, 85] width 231 height 95
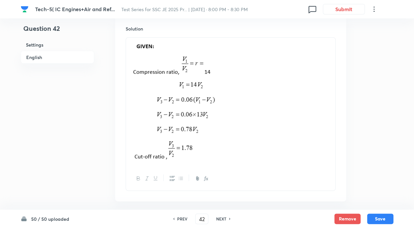
scroll to position [751, 0]
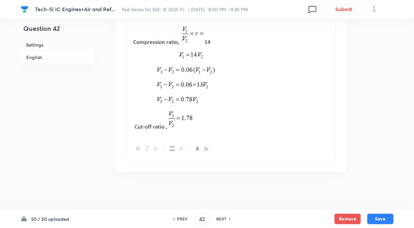
click at [230, 219] on icon at bounding box center [230, 218] width 2 height 3
type input "43"
checkbox input "false"
checkbox input "true"
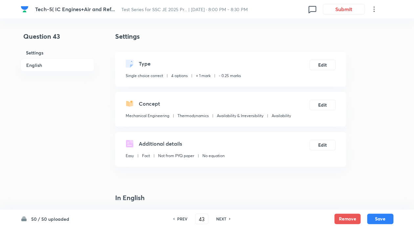
scroll to position [175, 0]
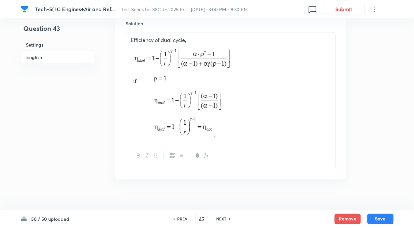
scroll to position [734, 0]
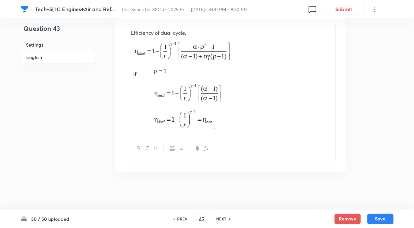
click at [229, 218] on icon at bounding box center [230, 218] width 2 height 3
type input "44"
checkbox input "false"
checkbox input "true"
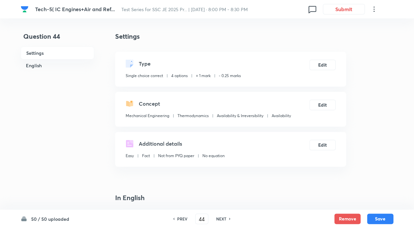
scroll to position [175, 0]
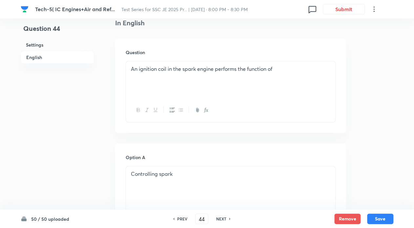
drag, startPoint x: 336, startPoint y: 119, endPoint x: 365, endPoint y: 107, distance: 31.6
click at [338, 118] on div "Question An ignition coil in the spark engine performs the function of" at bounding box center [230, 85] width 231 height 95
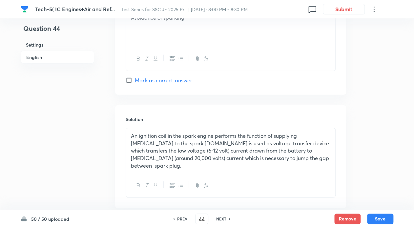
scroll to position [660, 0]
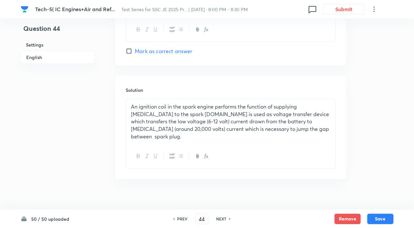
click at [225, 220] on h6 "NEXT" at bounding box center [221, 219] width 10 height 6
type input "45"
checkbox input "true"
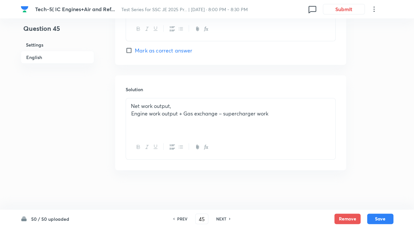
scroll to position [767, 0]
click at [226, 219] on div "NEXT" at bounding box center [222, 219] width 17 height 6
type input "46"
checkbox input "false"
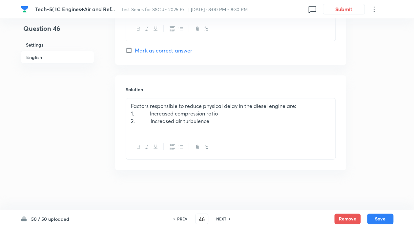
scroll to position [675, 0]
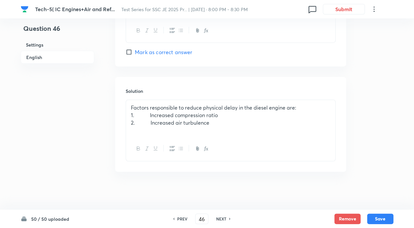
checkbox input "true"
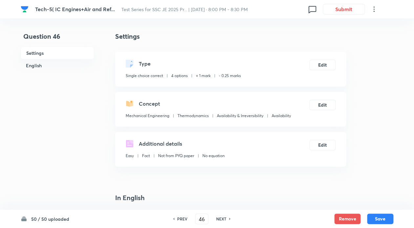
scroll to position [175, 0]
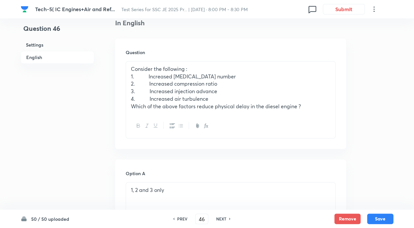
drag, startPoint x: 389, startPoint y: 123, endPoint x: 414, endPoint y: 99, distance: 34.6
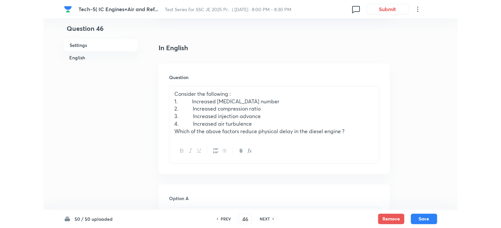
scroll to position [0, 0]
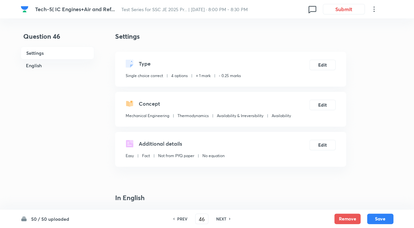
click at [228, 218] on div "NEXT" at bounding box center [222, 219] width 17 height 6
type input "47"
checkbox input "false"
checkbox input "true"
click at [228, 218] on div "NEXT" at bounding box center [222, 219] width 17 height 6
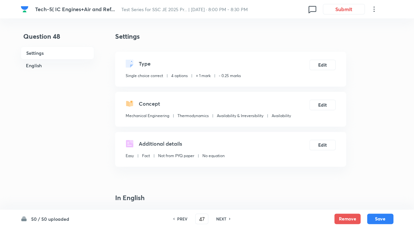
type input "48"
checkbox input "true"
click at [228, 218] on div "NEXT" at bounding box center [222, 219] width 17 height 6
type input "49"
checkbox input "false"
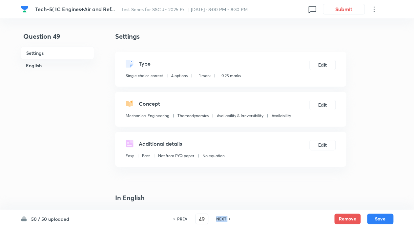
checkbox input "true"
click at [228, 218] on div "NEXT" at bounding box center [222, 219] width 17 height 6
type input "50"
checkbox input "true"
click at [228, 218] on div "NEXT" at bounding box center [222, 219] width 17 height 6
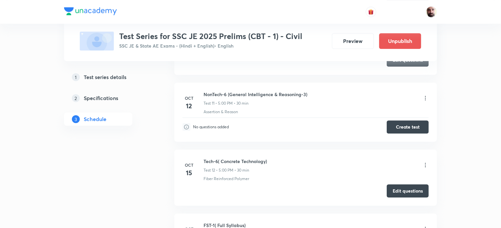
scroll to position [946, 0]
